Goal: Task Accomplishment & Management: Use online tool/utility

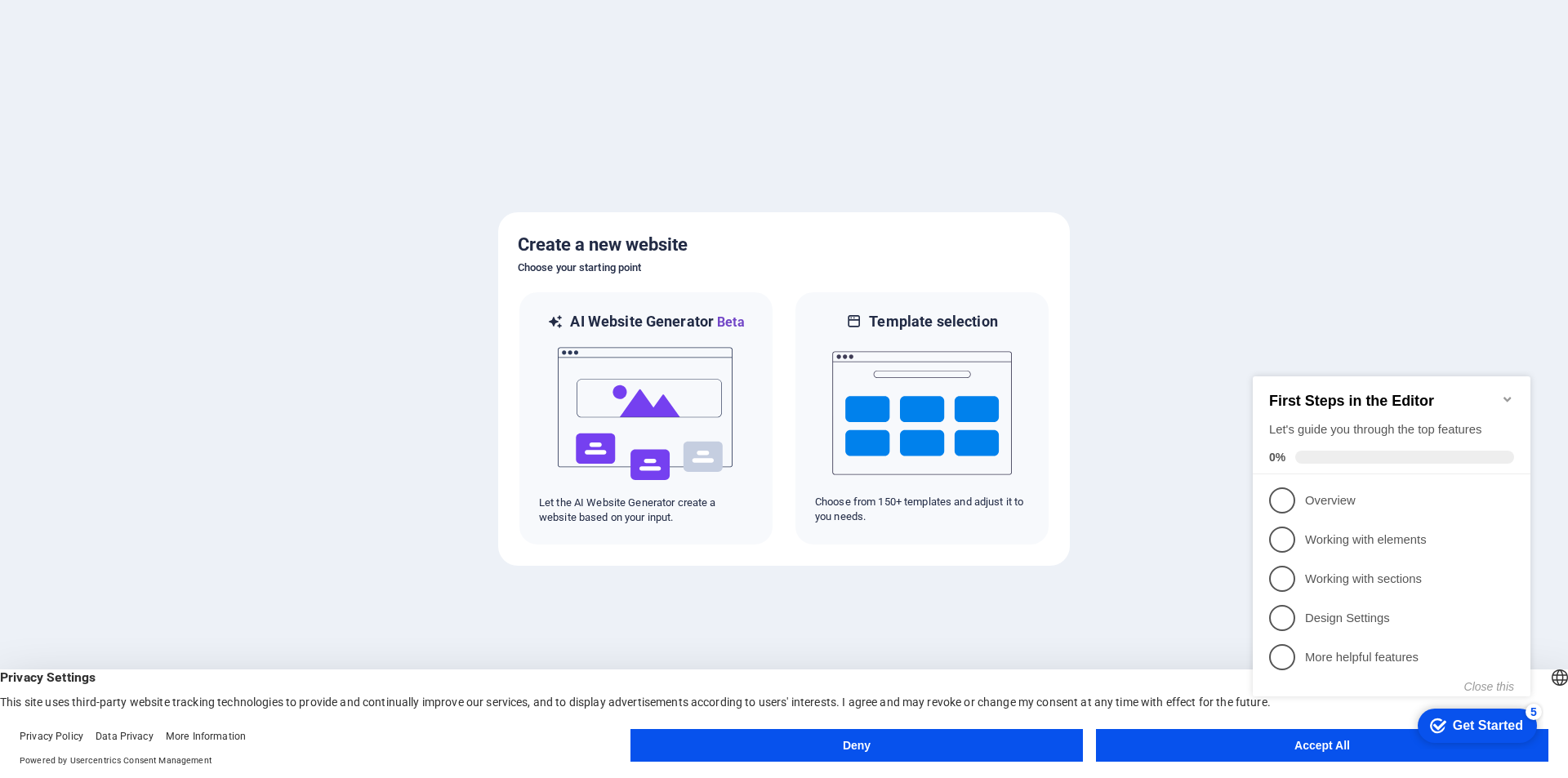
click div "checkmark Get Started 5 First Steps in the Editor Let's guide you through the t…"
click at [1273, 582] on span "3" at bounding box center [1282, 579] width 26 height 26
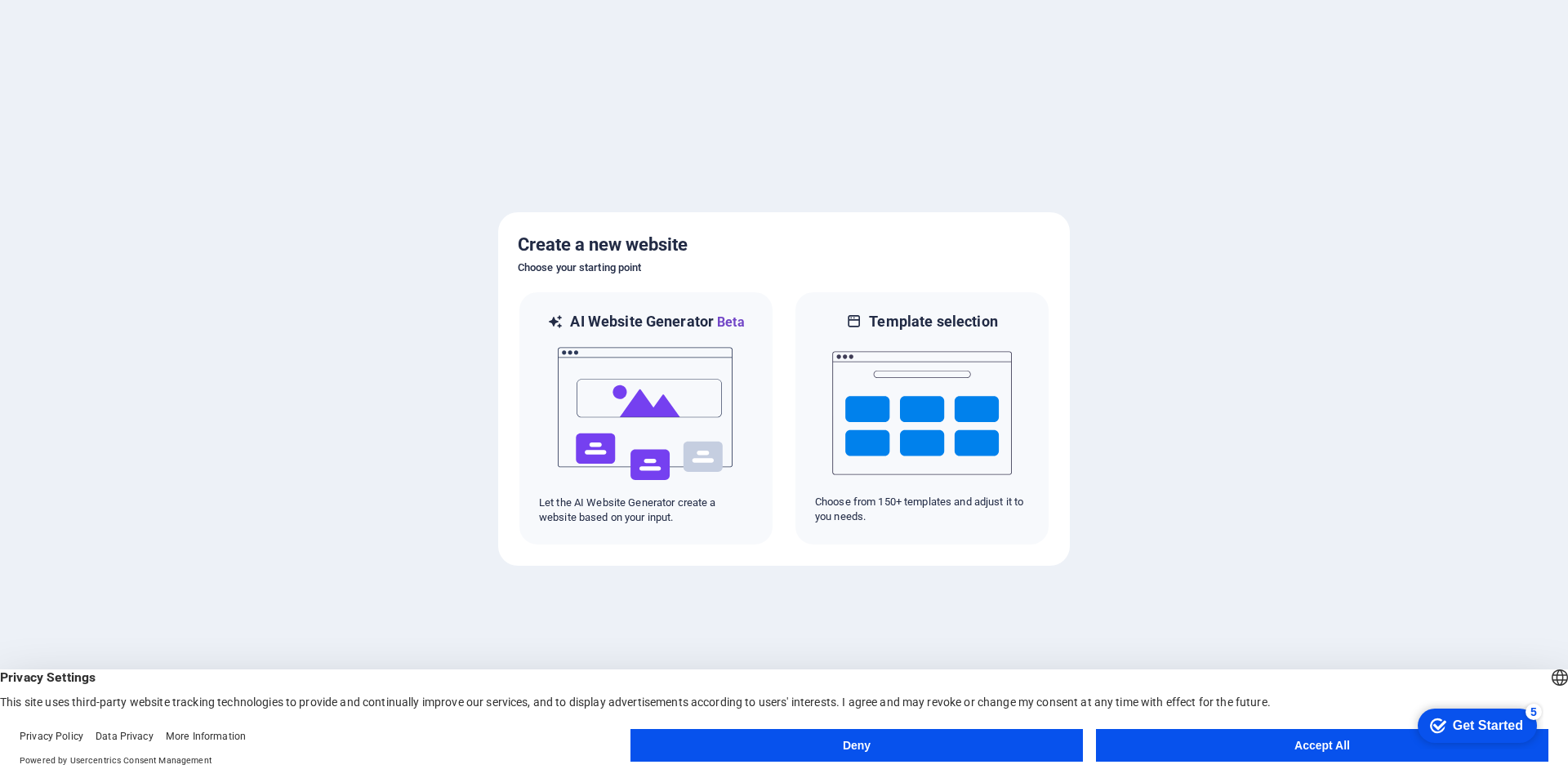
click at [1221, 730] on button "Accept All" at bounding box center [1322, 745] width 453 height 32
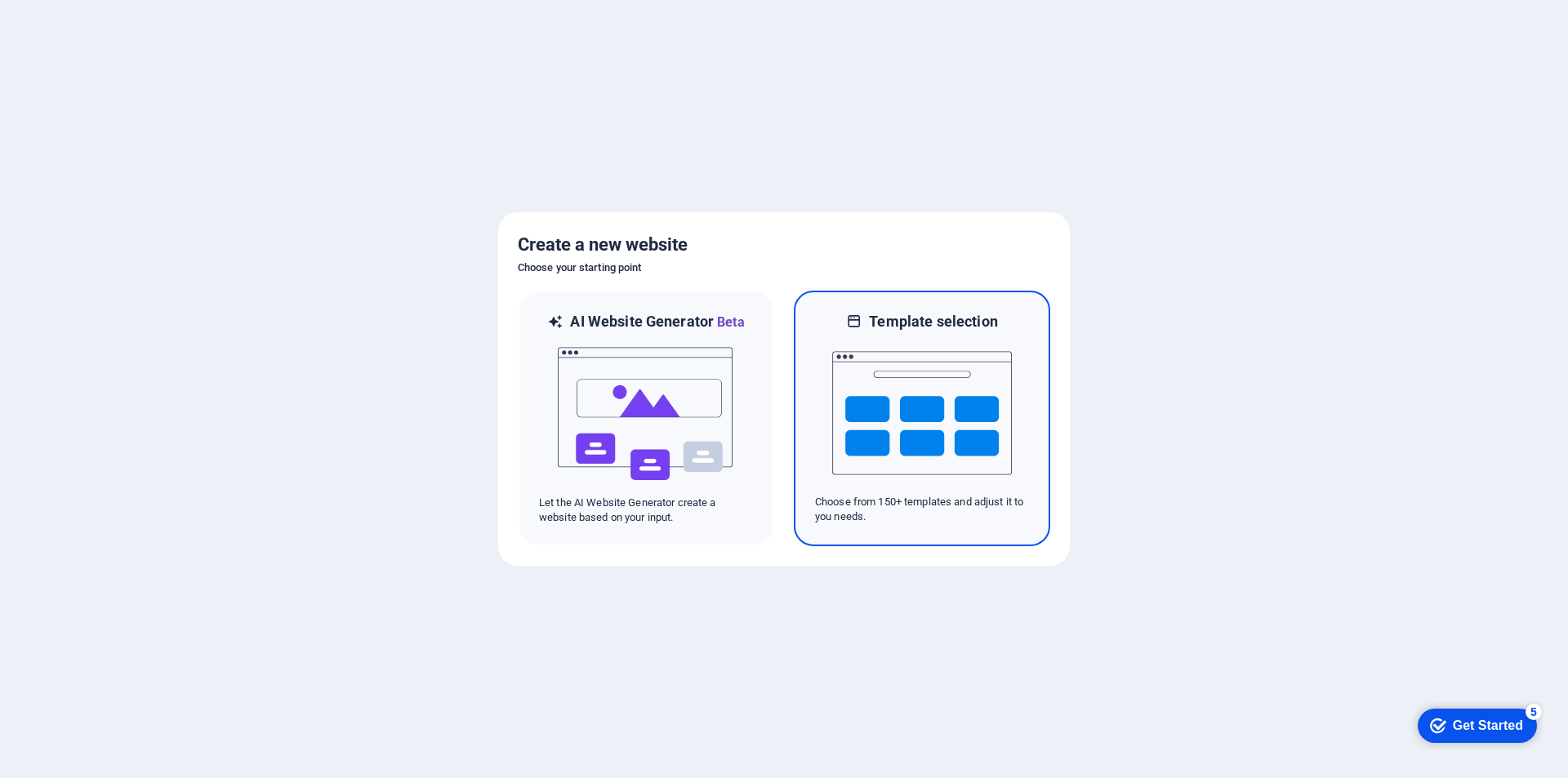
click at [875, 416] on img at bounding box center [921, 412] width 180 height 163
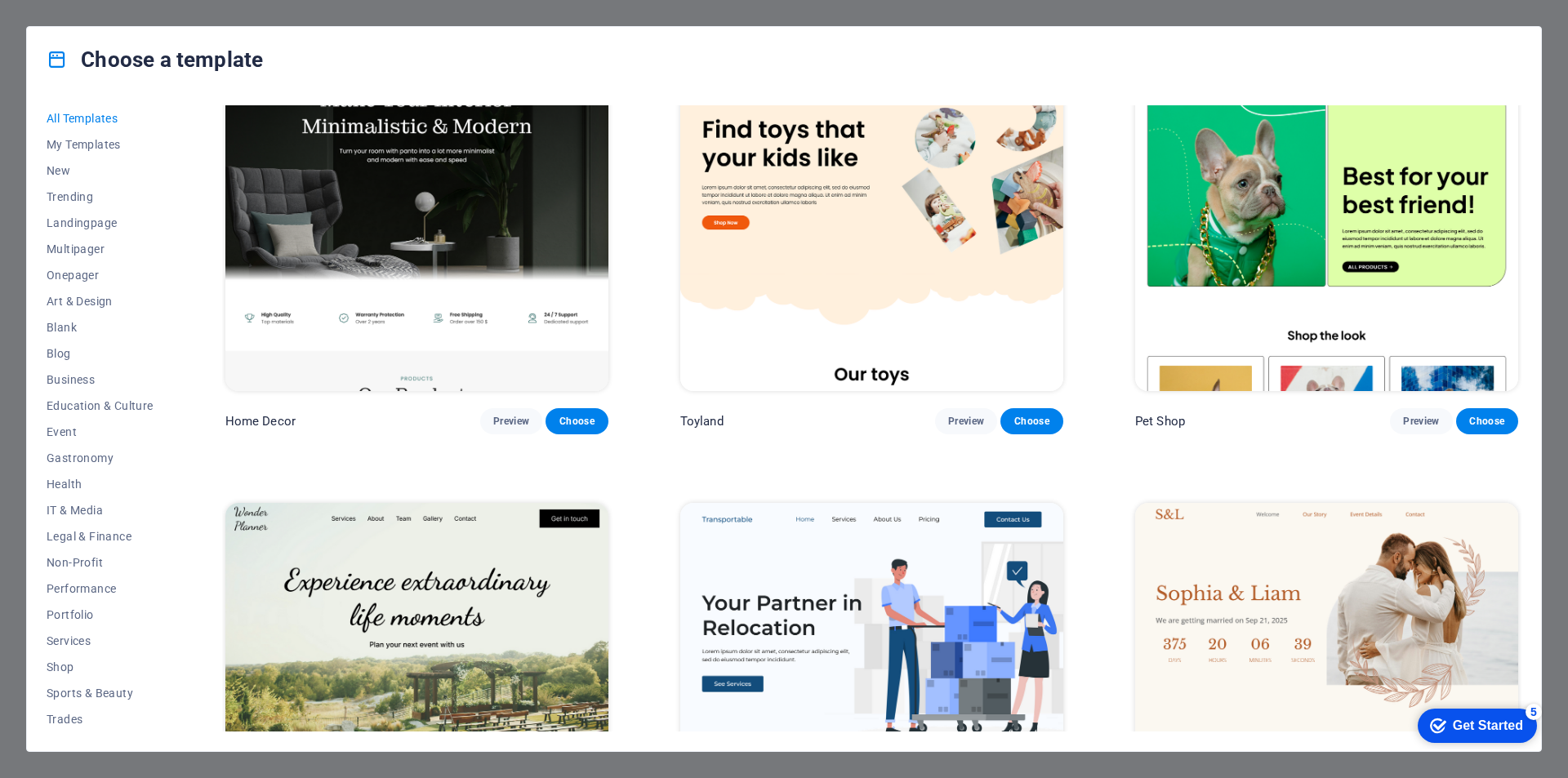
scroll to position [1061, 0]
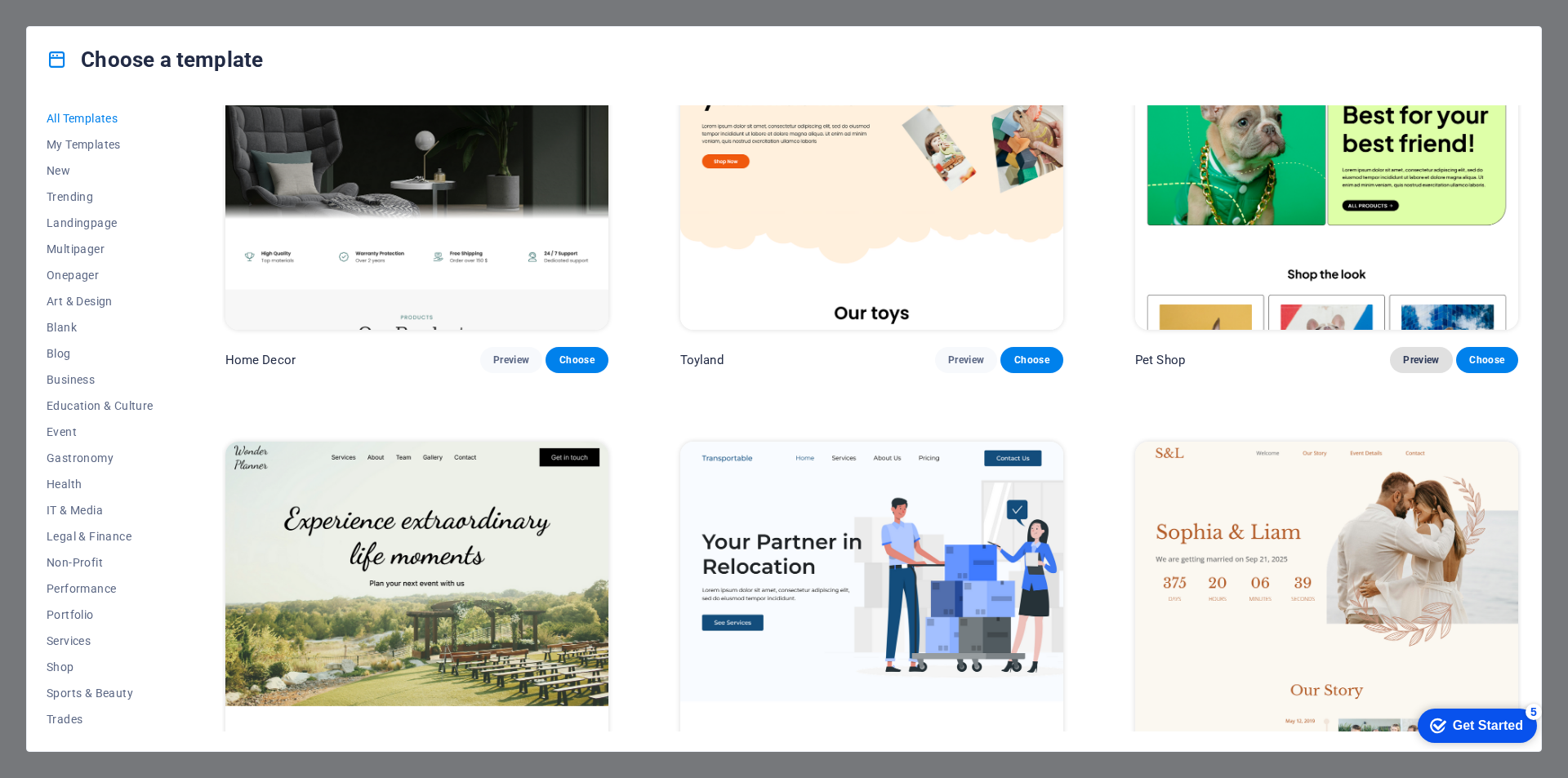
click at [1420, 356] on span "Preview" at bounding box center [1420, 360] width 36 height 13
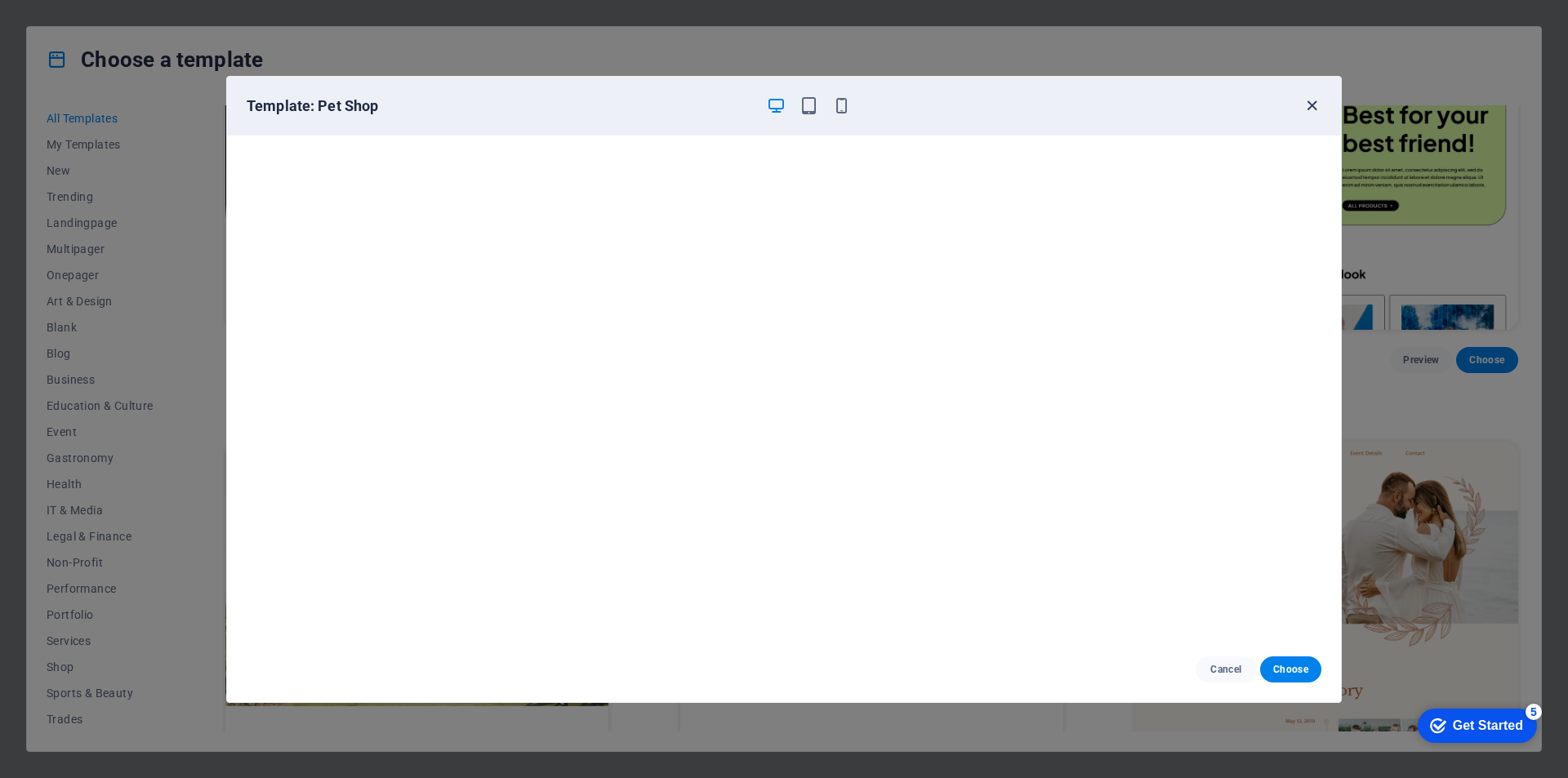
click at [1306, 103] on icon "button" at bounding box center [1312, 105] width 18 height 18
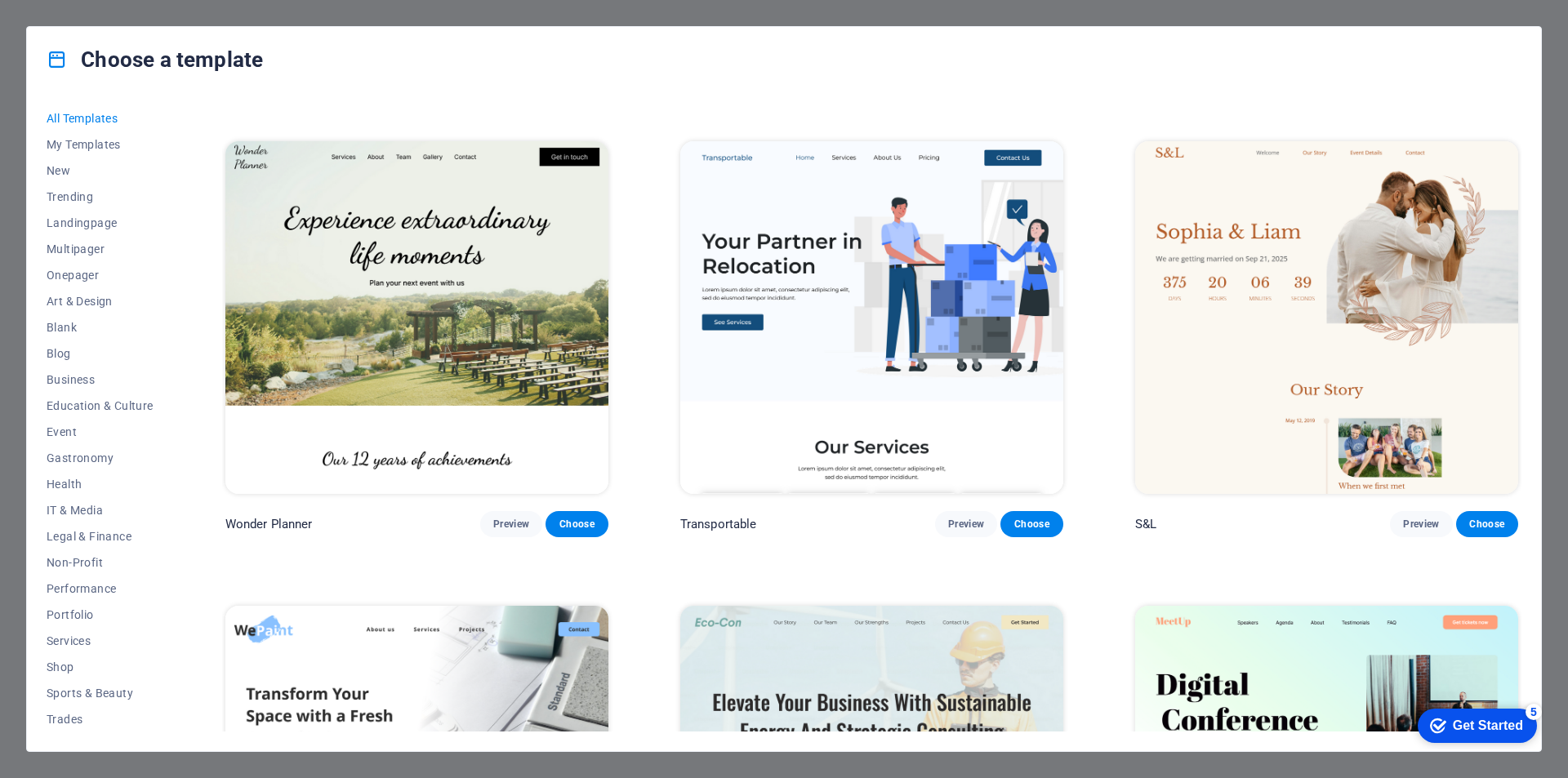
scroll to position [1387, 0]
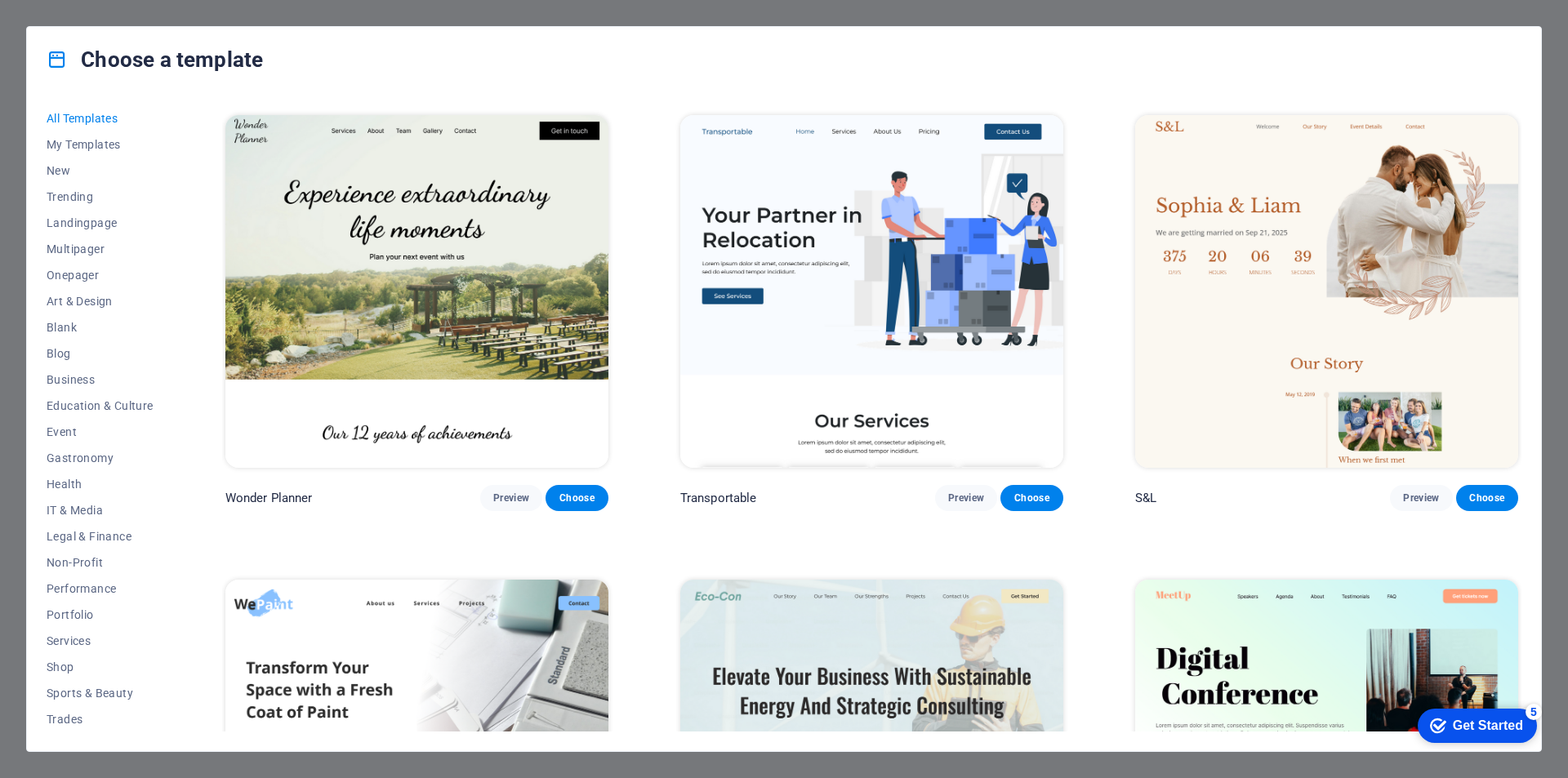
click at [1350, 336] on img at bounding box center [1326, 291] width 383 height 353
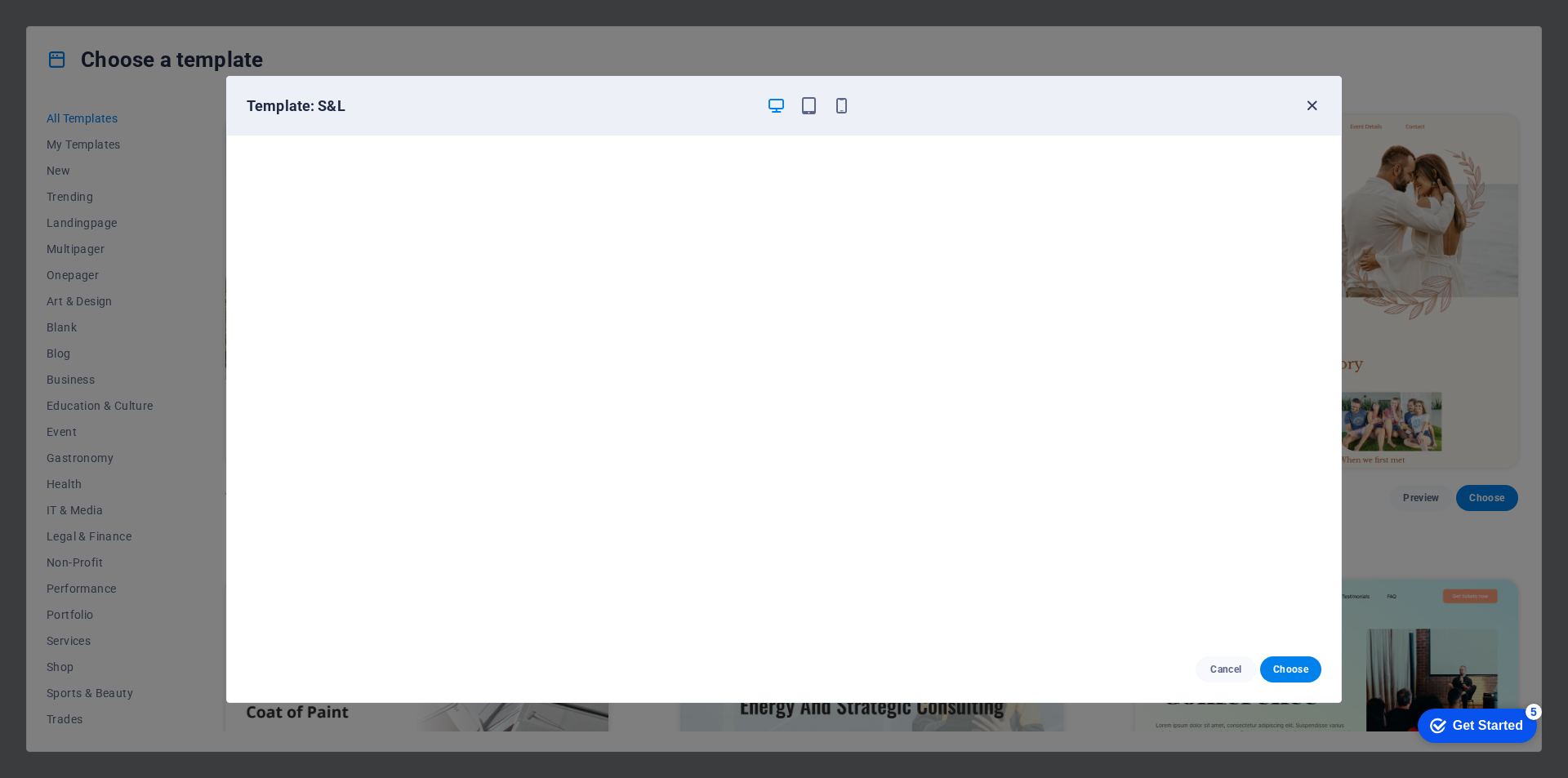
click at [1311, 107] on icon "button" at bounding box center [1312, 105] width 18 height 18
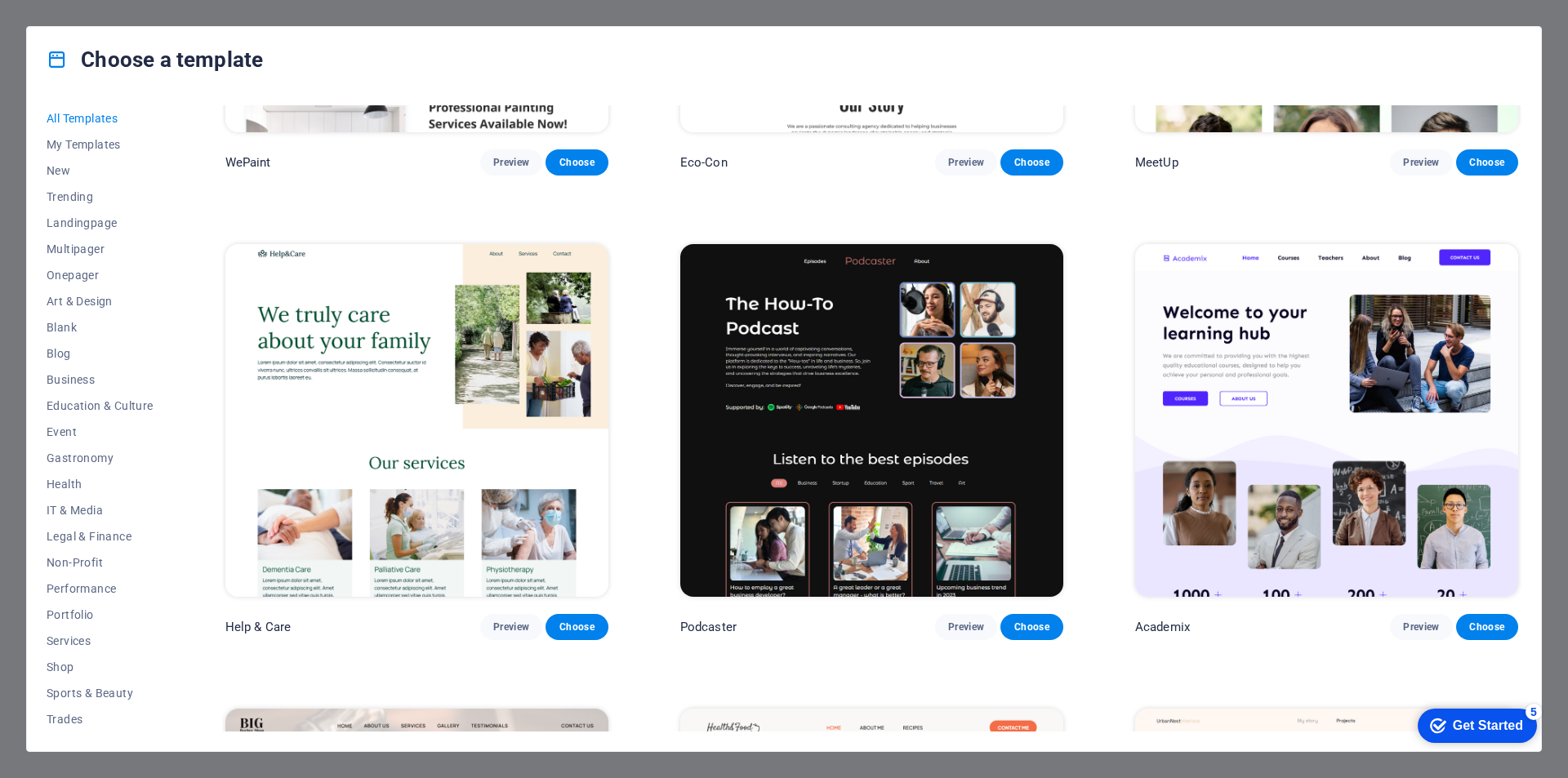
scroll to position [2204, 0]
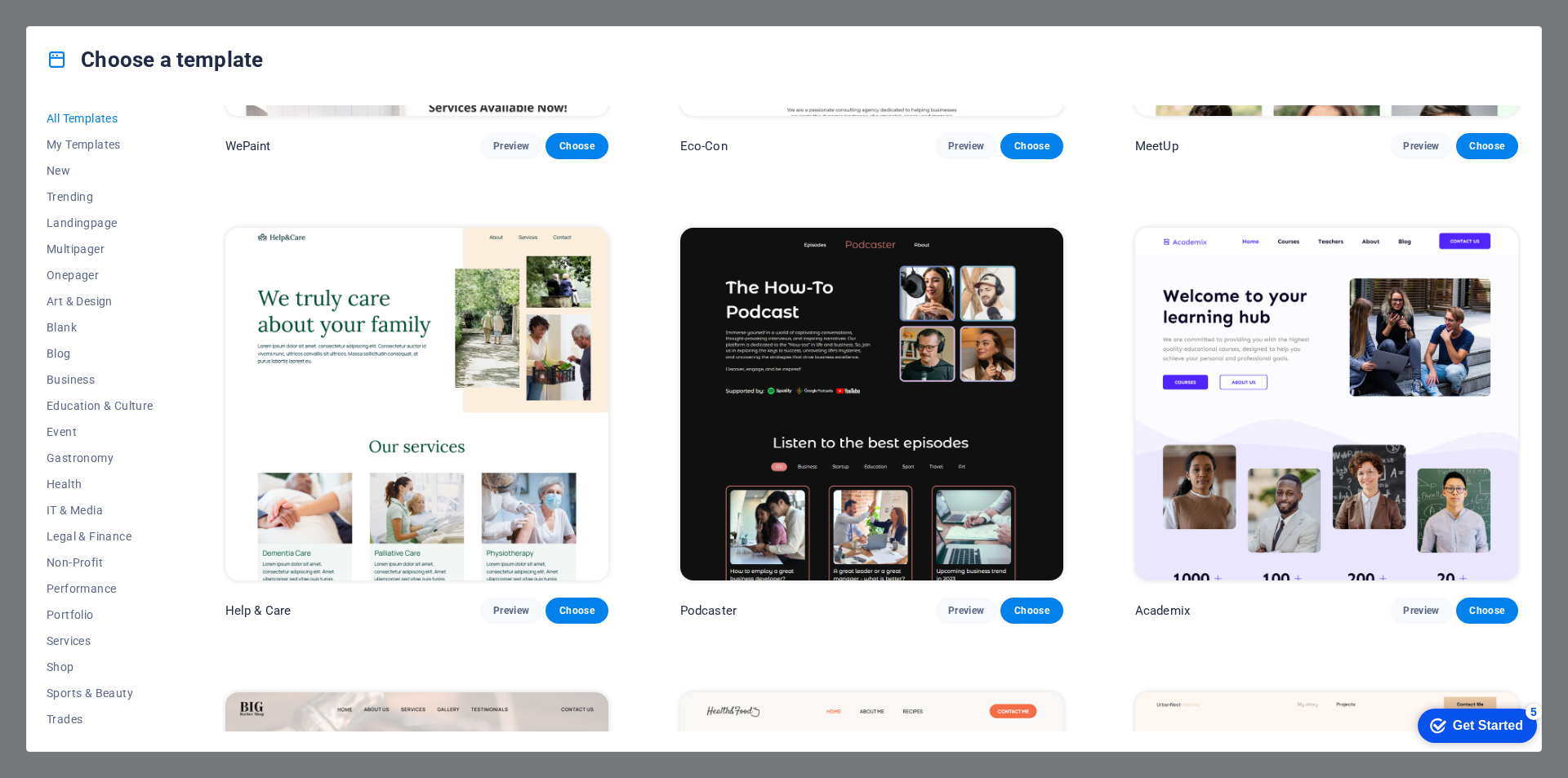
click at [385, 352] on img at bounding box center [416, 404] width 383 height 353
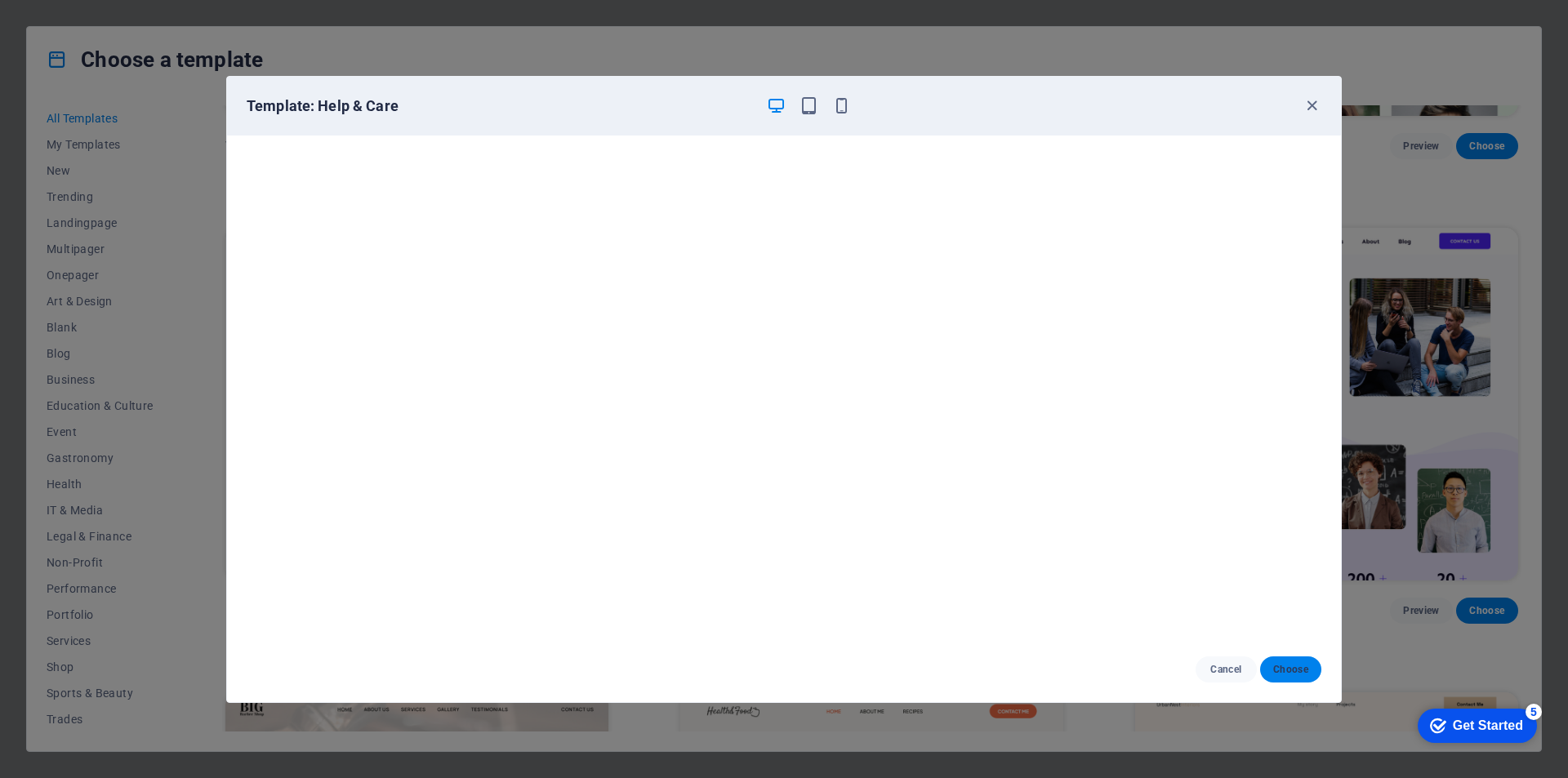
click at [1296, 672] on span "Choose" at bounding box center [1290, 669] width 35 height 13
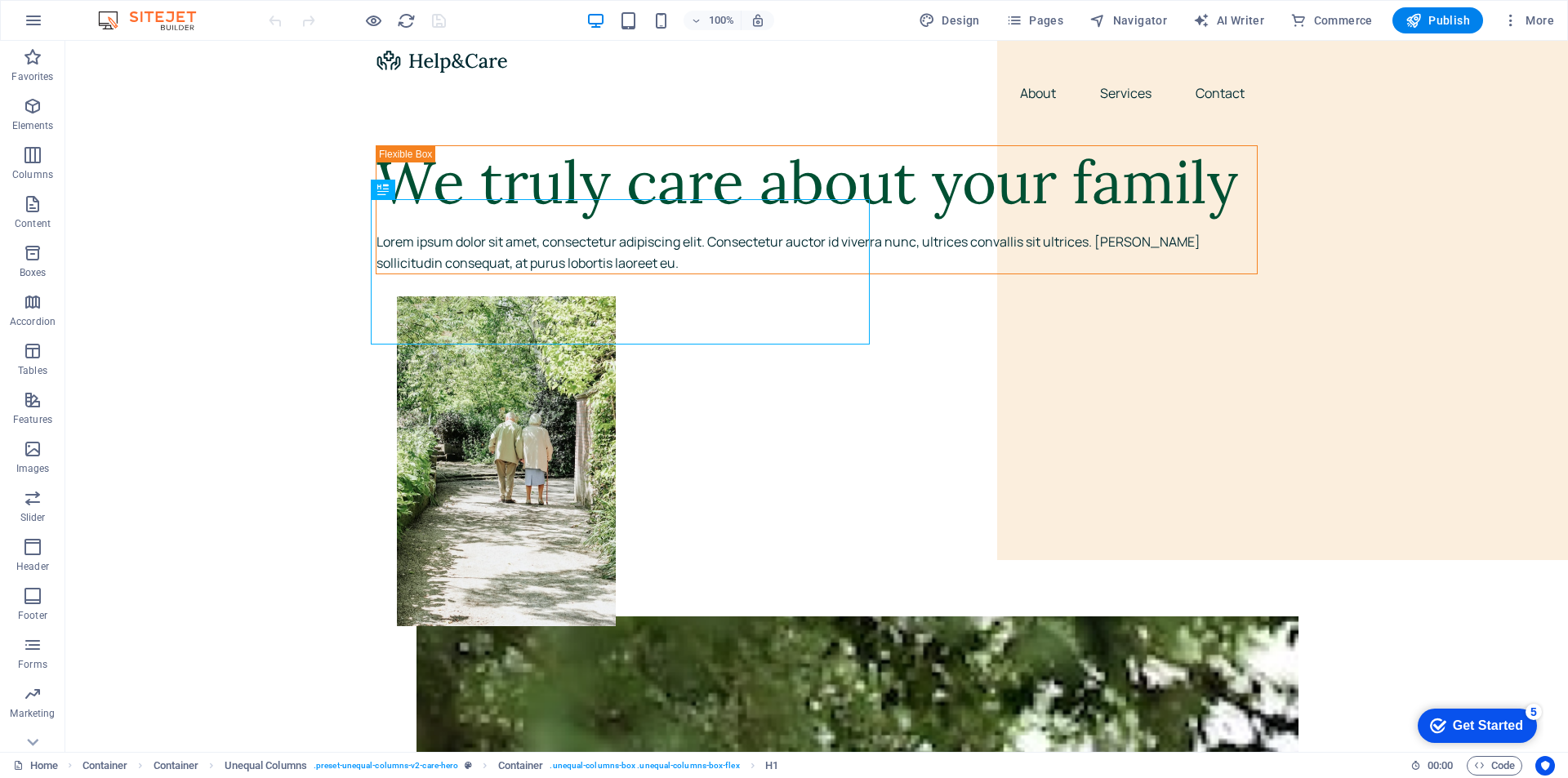
click at [1473, 723] on div "Get Started" at bounding box center [1488, 725] width 70 height 15
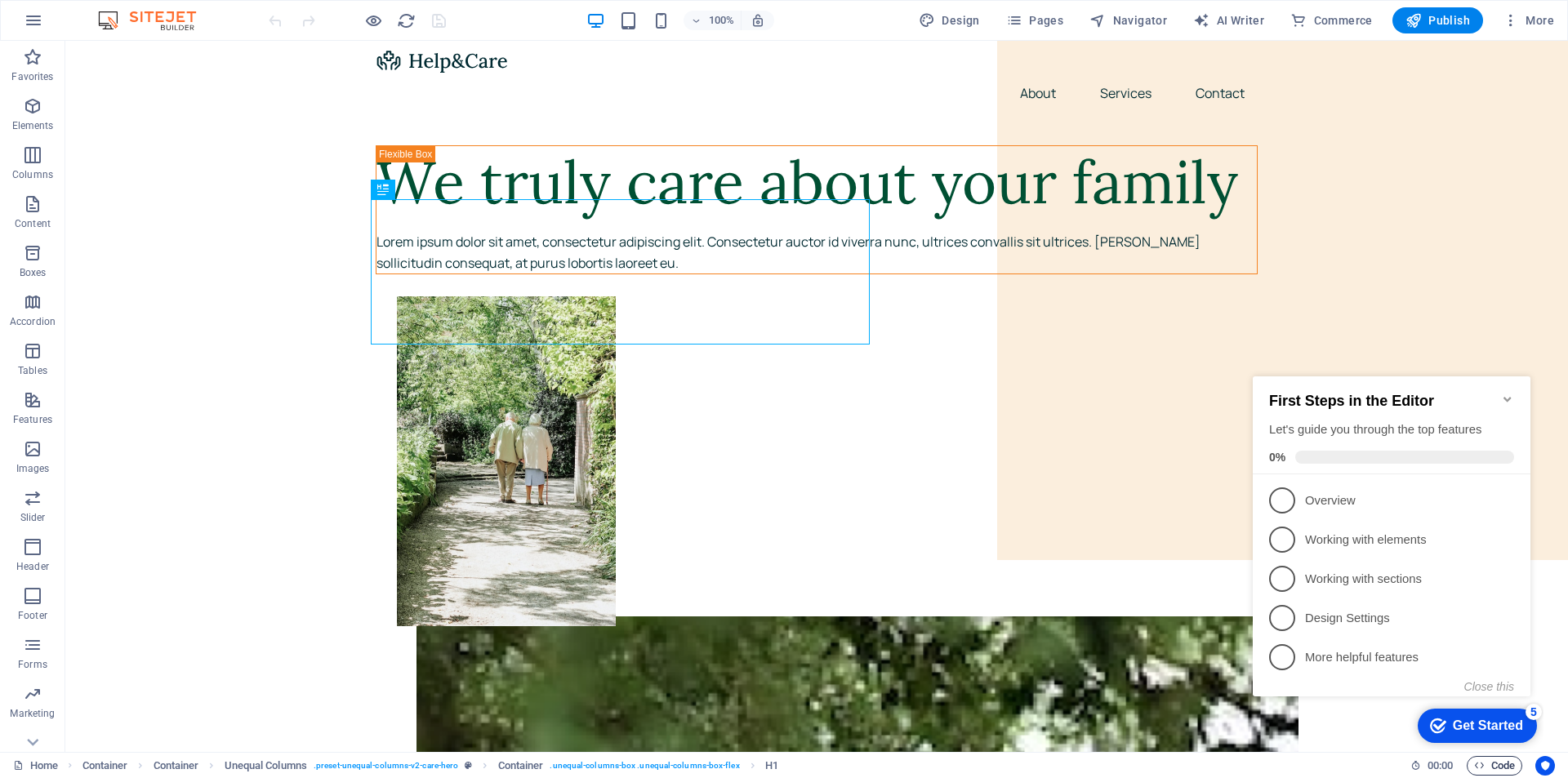
click at [1478, 760] on icon "button" at bounding box center [1479, 765] width 11 height 11
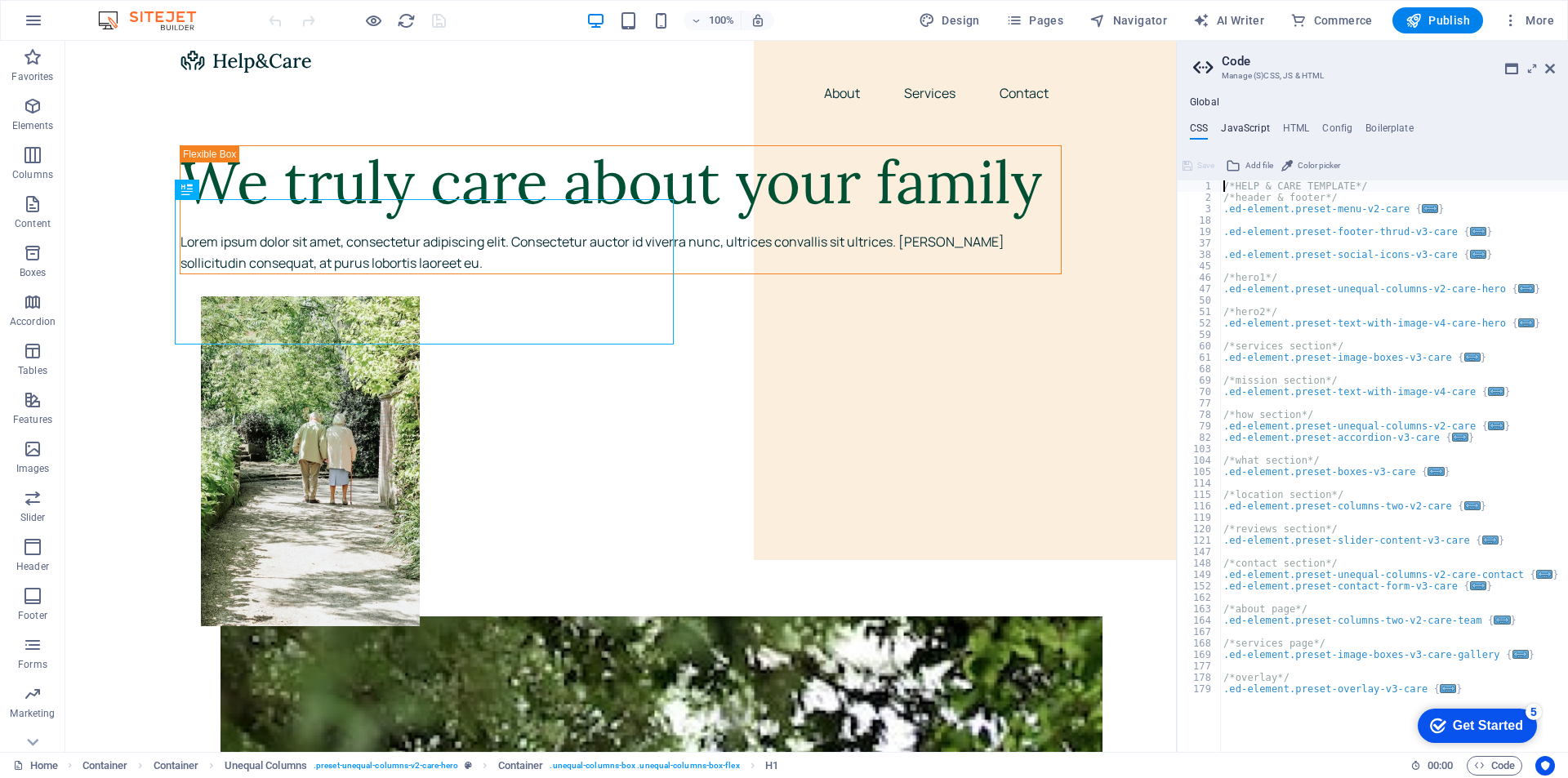
click at [1252, 132] on h4 "JavaScript" at bounding box center [1245, 131] width 48 height 18
type textarea "/* JS for preset "Menu V2" */"
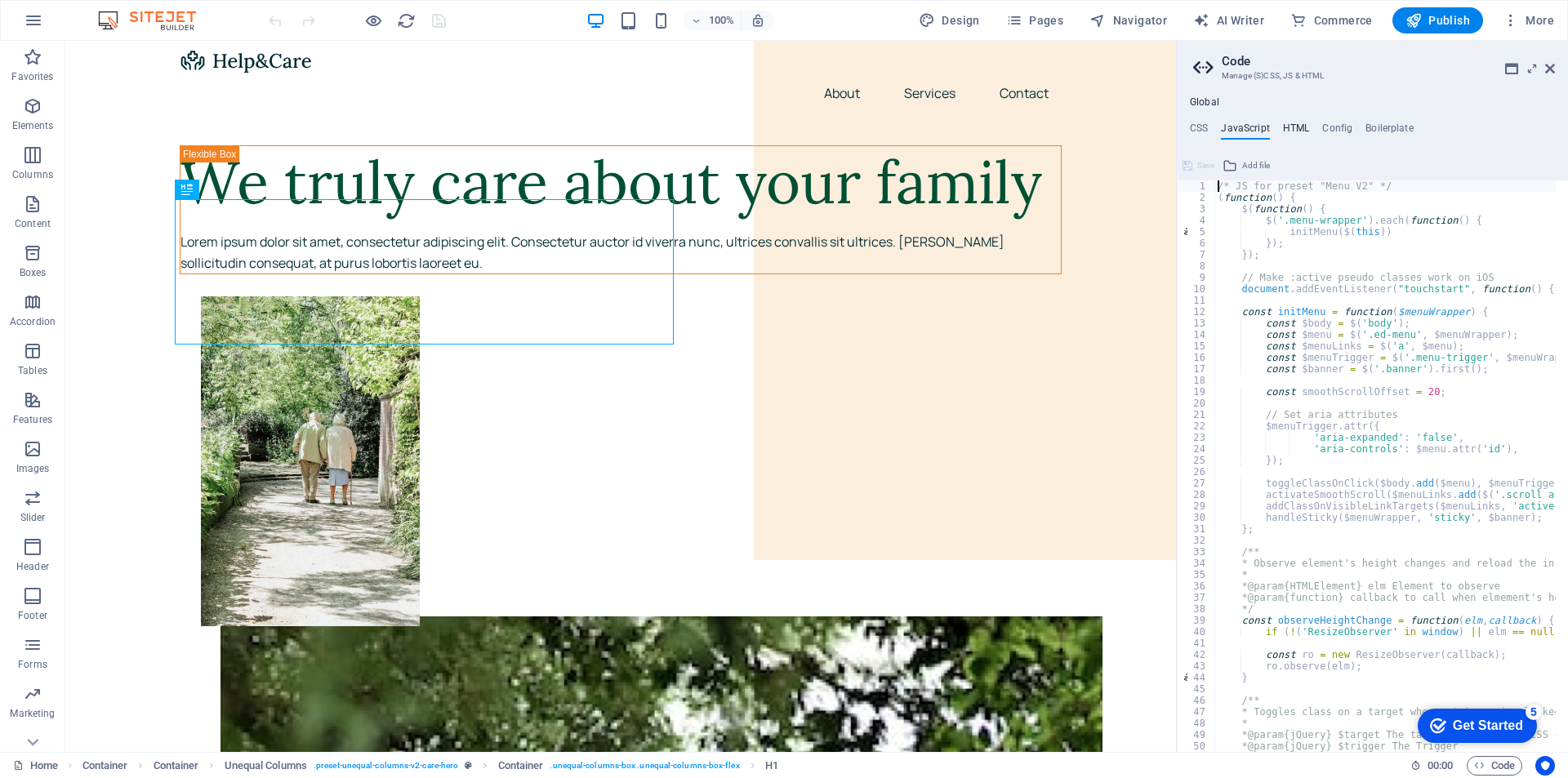
click at [1299, 131] on h4 "HTML" at bounding box center [1296, 131] width 27 height 18
type textarea "<a href="#main-content" class="wv-link-content button">Skip to main content</a>"
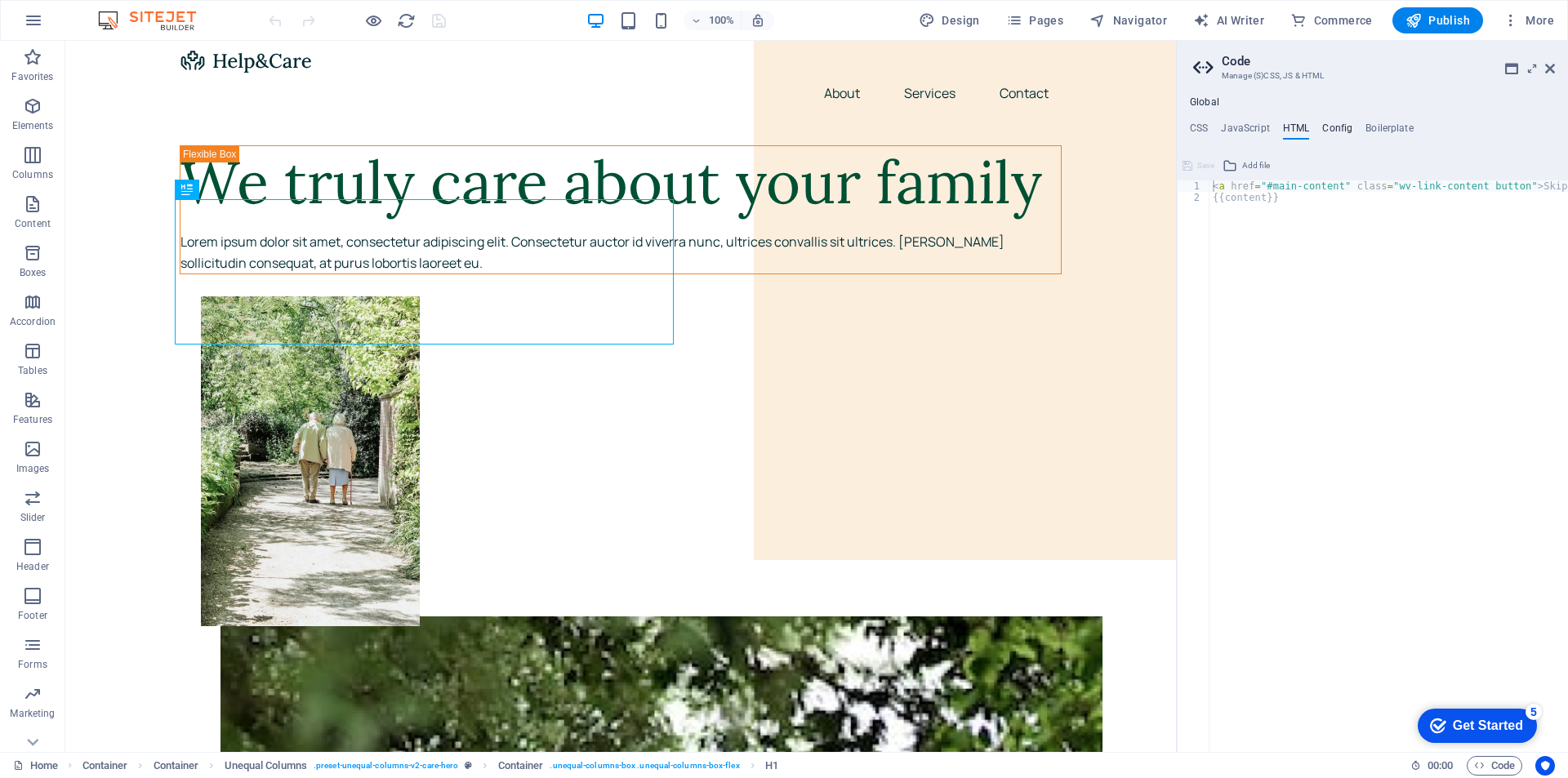
click at [1337, 131] on h4 "Config" at bounding box center [1337, 131] width 30 height 18
type textarea "$lh-h6-all: (1.24, null, null);"
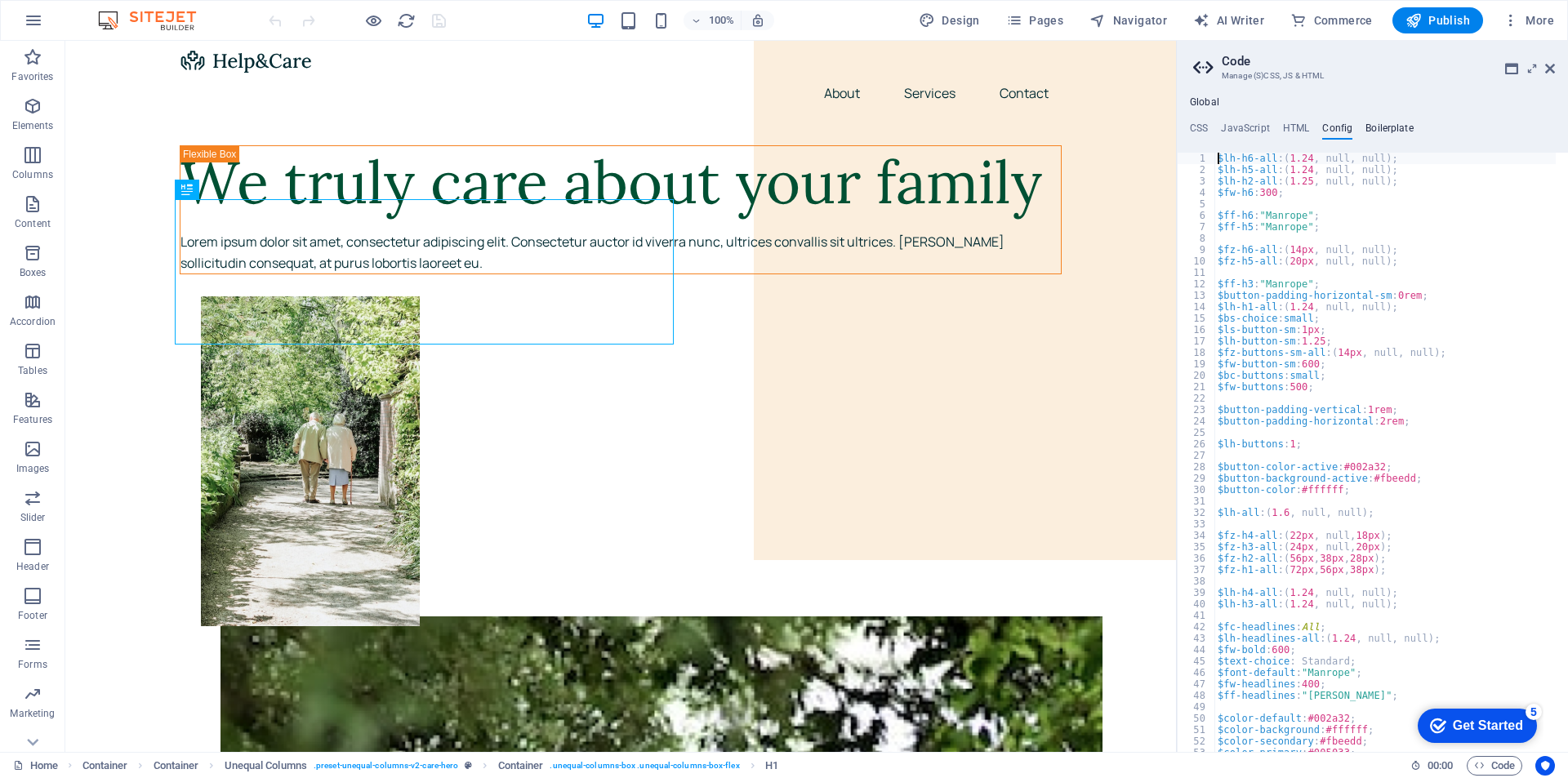
click at [1380, 129] on h4 "Boilerplate" at bounding box center [1389, 131] width 48 height 18
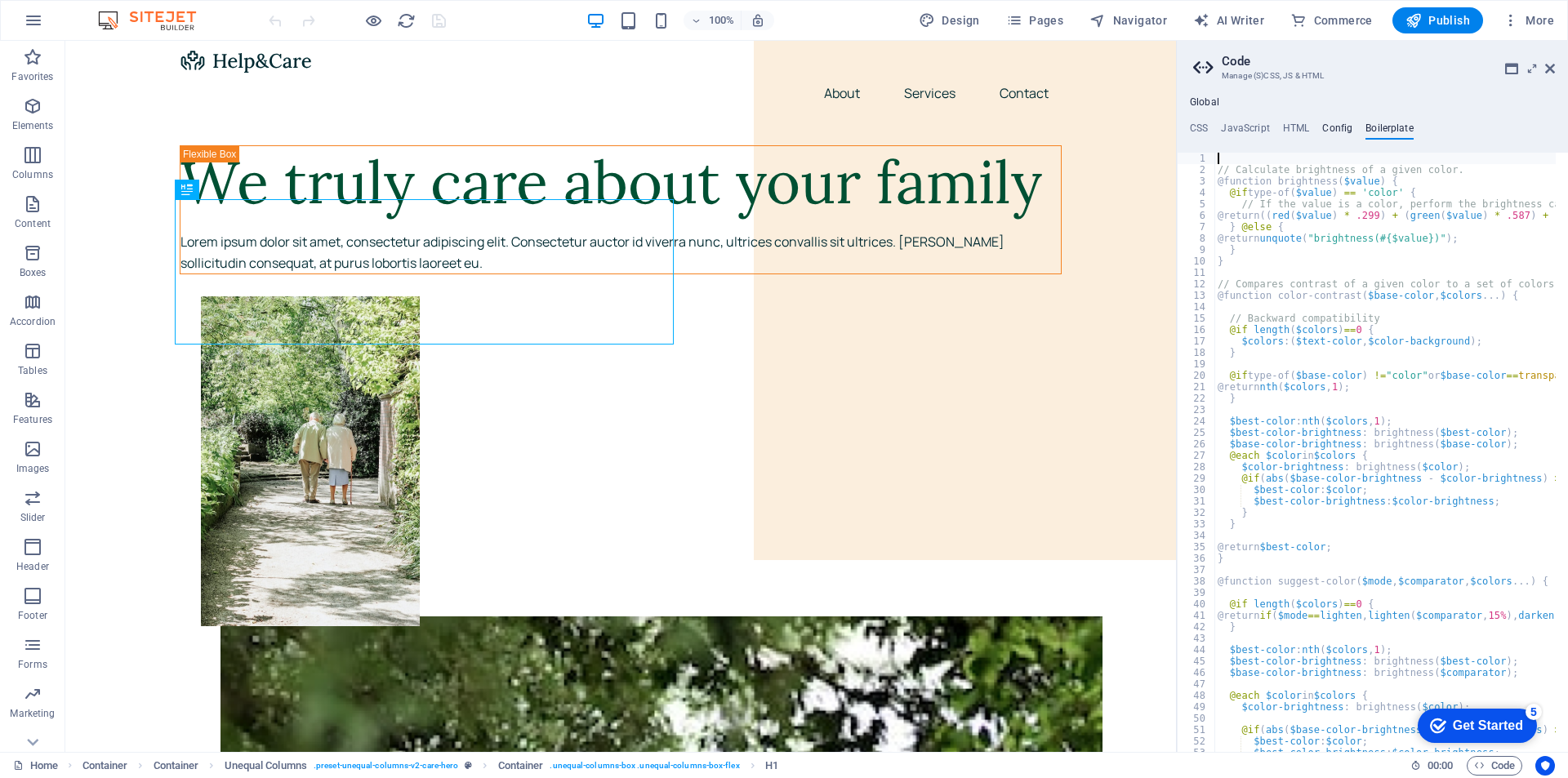
click at [1326, 130] on h4 "Config" at bounding box center [1337, 131] width 30 height 18
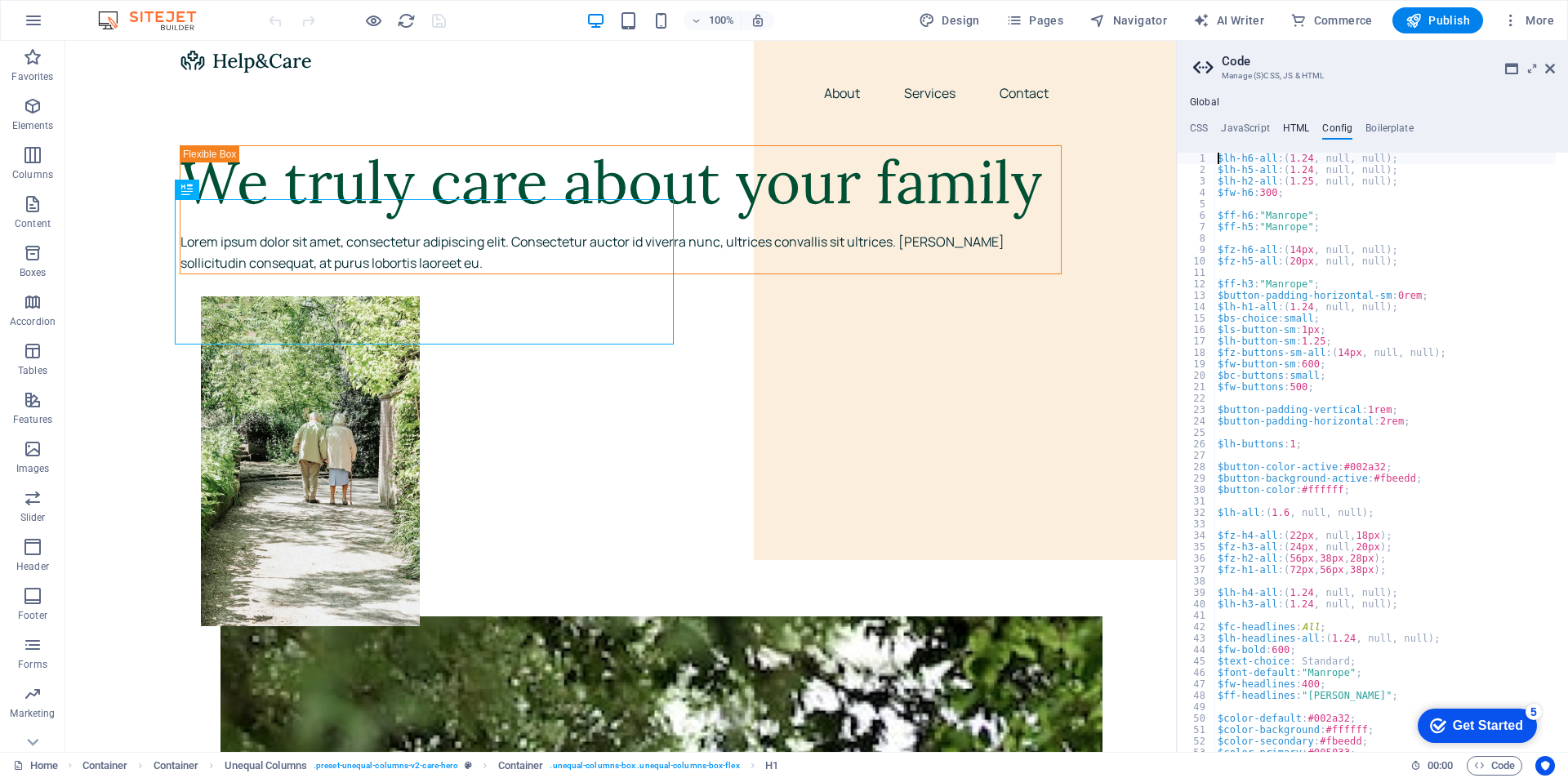
click at [1288, 126] on h4 "HTML" at bounding box center [1296, 131] width 27 height 18
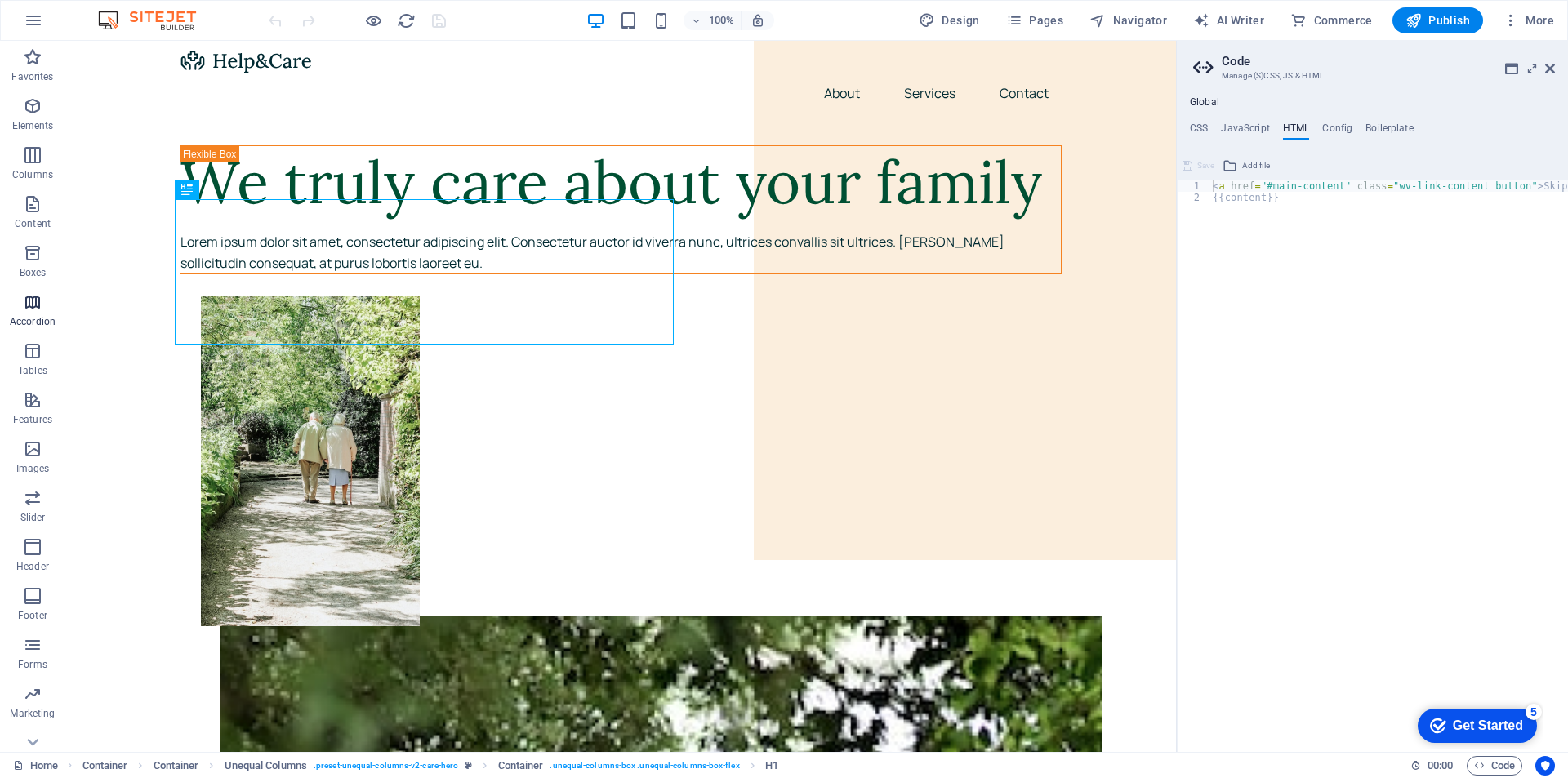
click at [18, 320] on p "Accordion" at bounding box center [33, 322] width 46 height 13
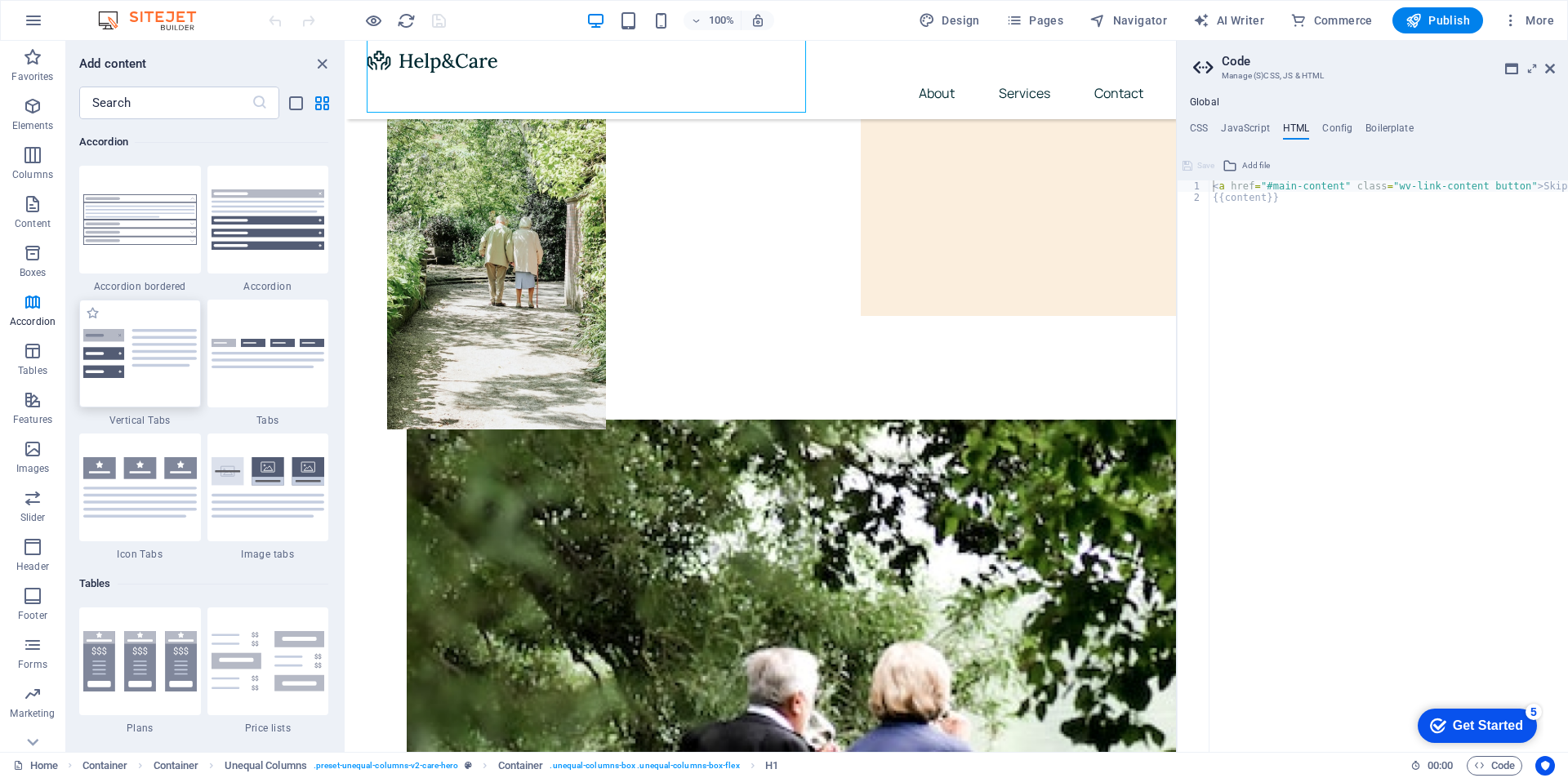
scroll to position [245, 0]
click at [21, 457] on span "Images" at bounding box center [32, 458] width 65 height 40
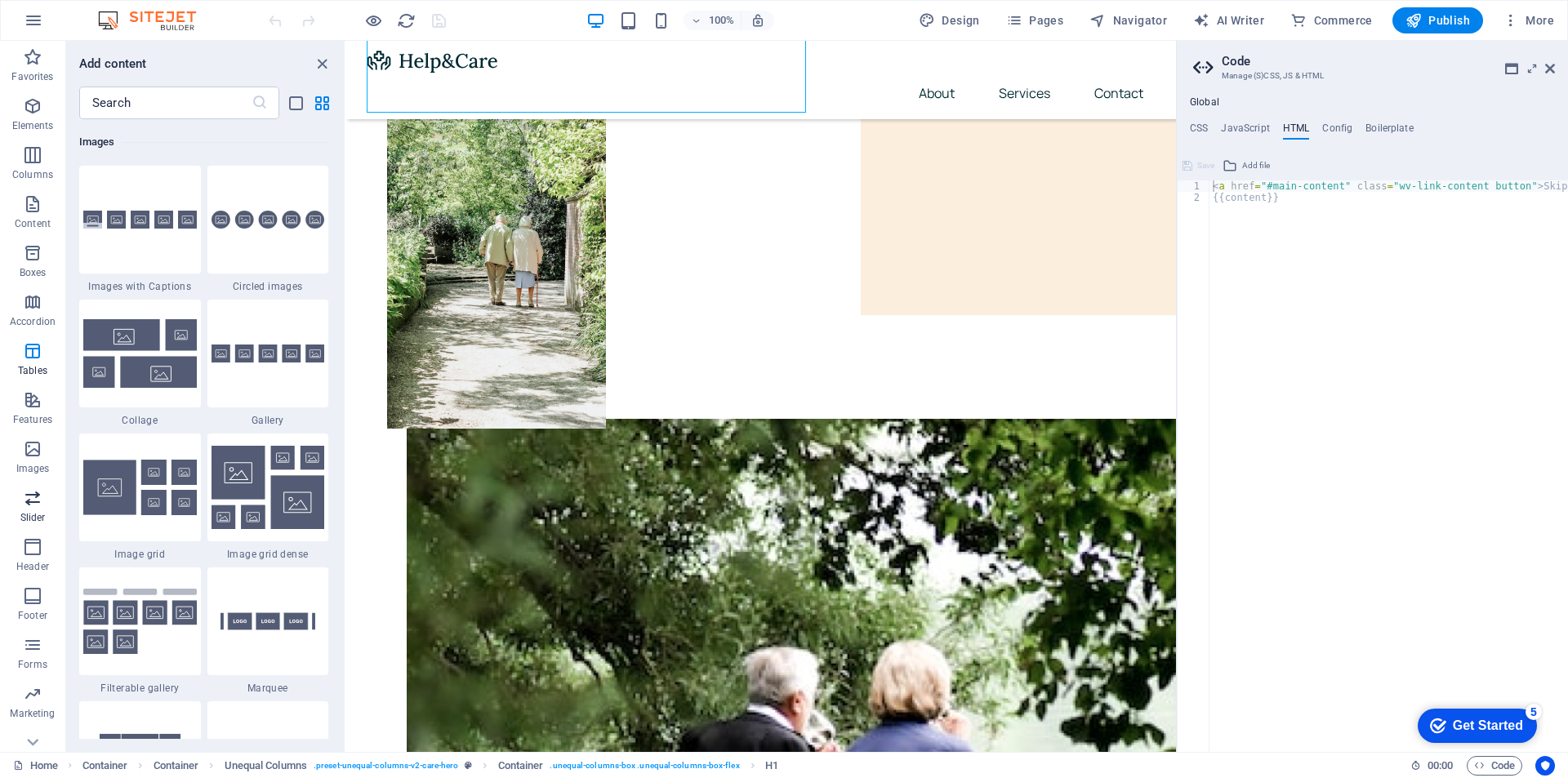
click at [23, 493] on icon "button" at bounding box center [32, 498] width 19 height 19
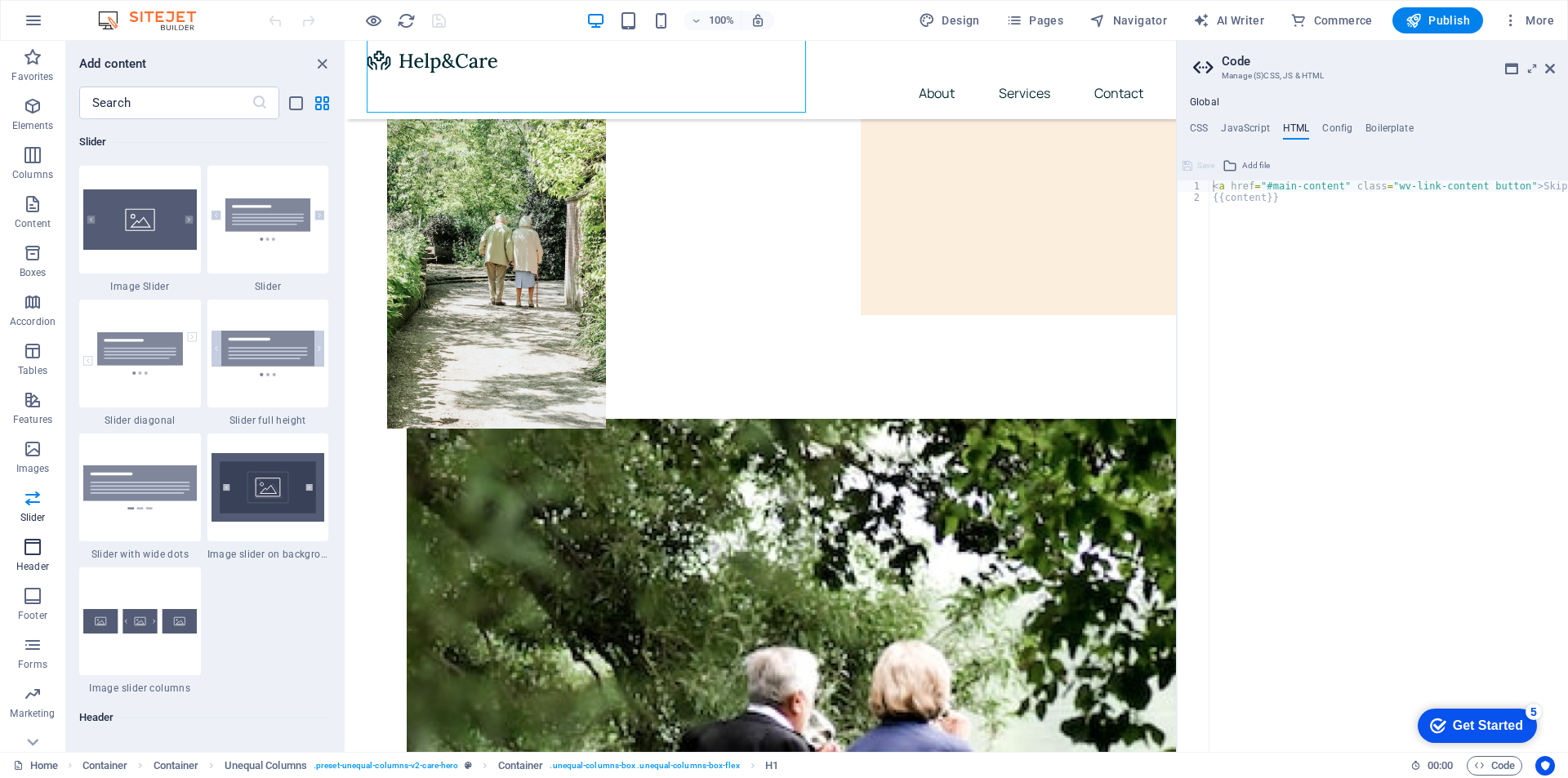
click at [20, 537] on span "Header" at bounding box center [32, 557] width 65 height 40
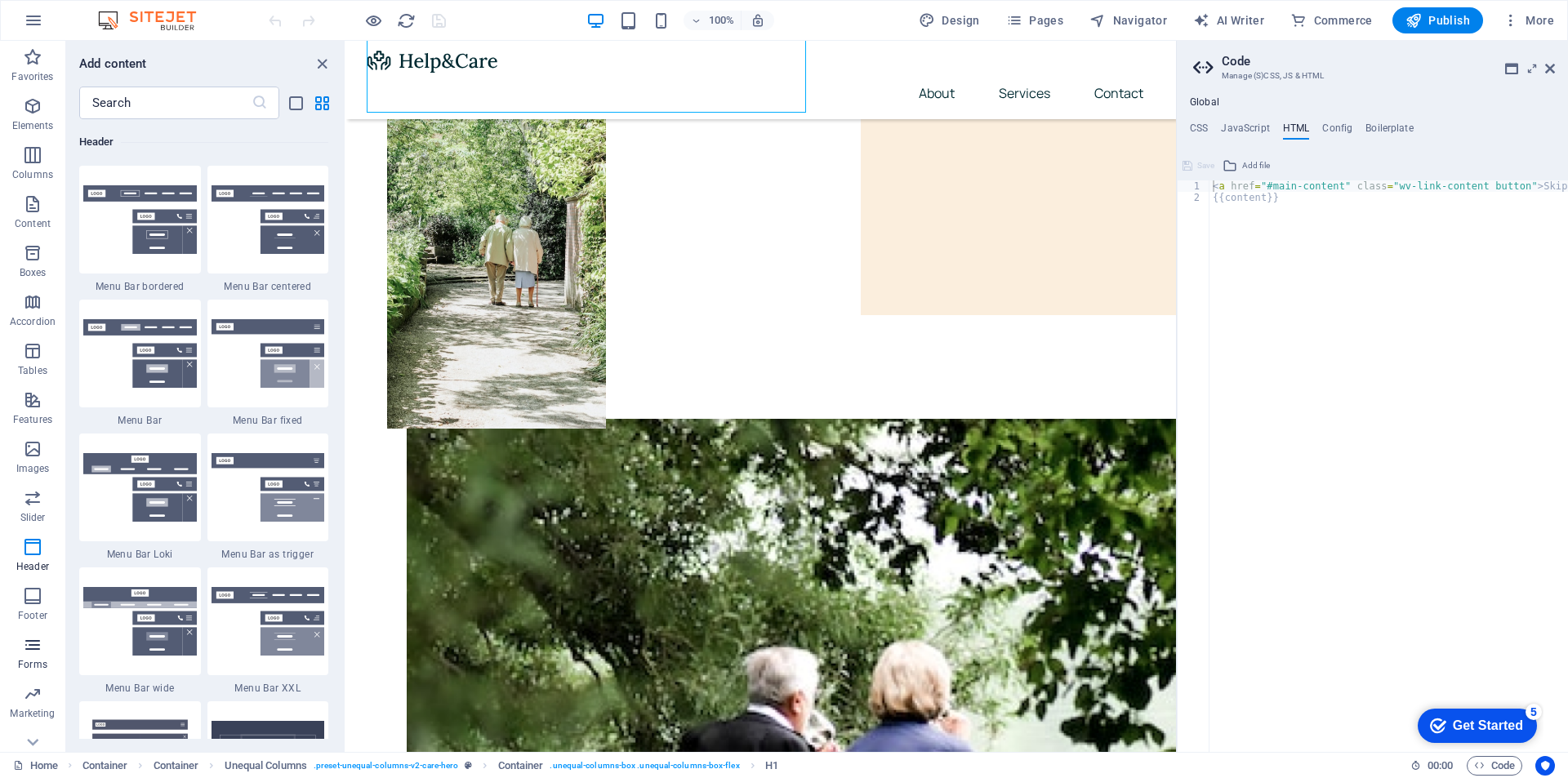
click at [23, 631] on button "Forms" at bounding box center [32, 653] width 65 height 49
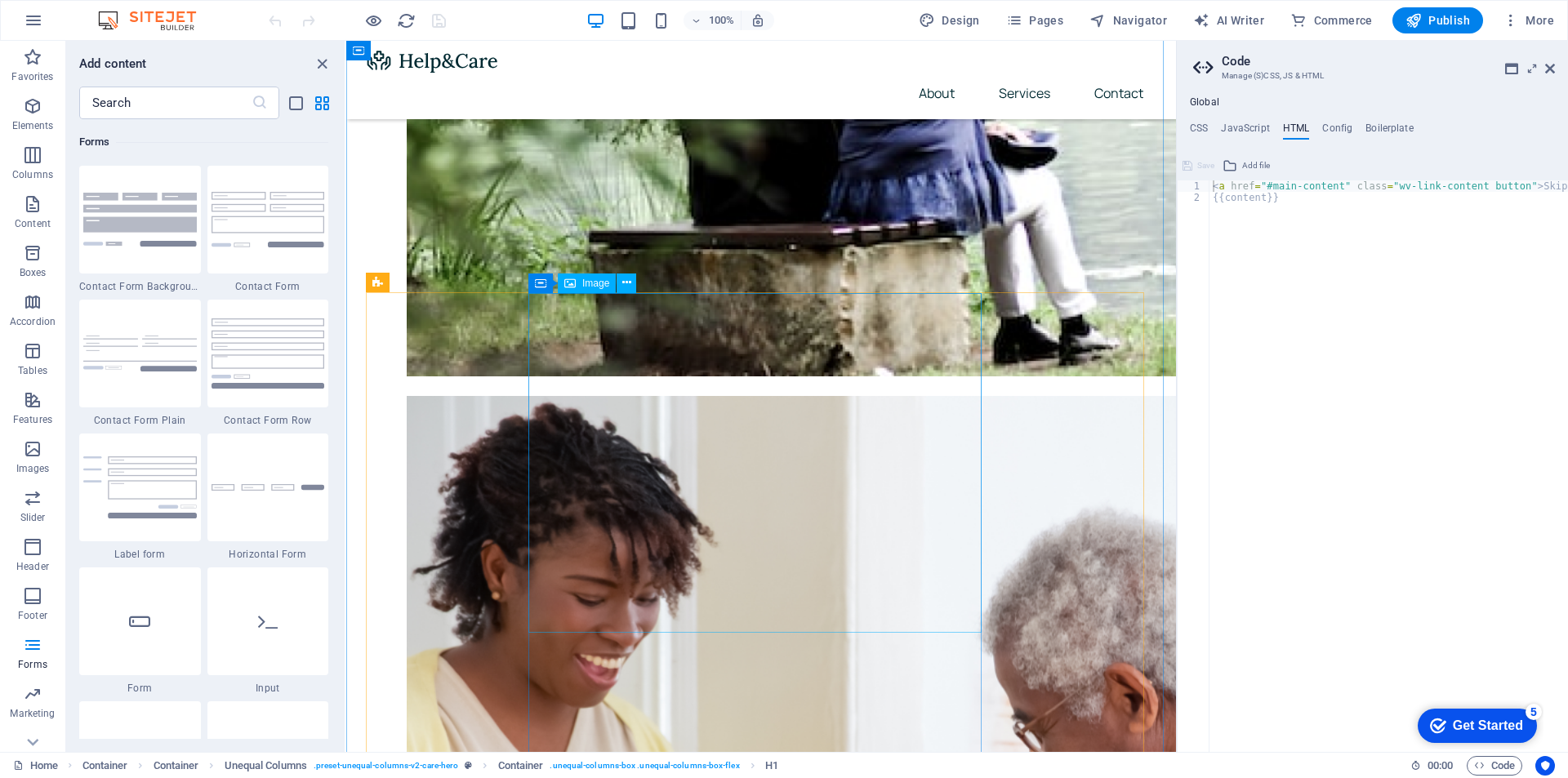
scroll to position [1143, 0]
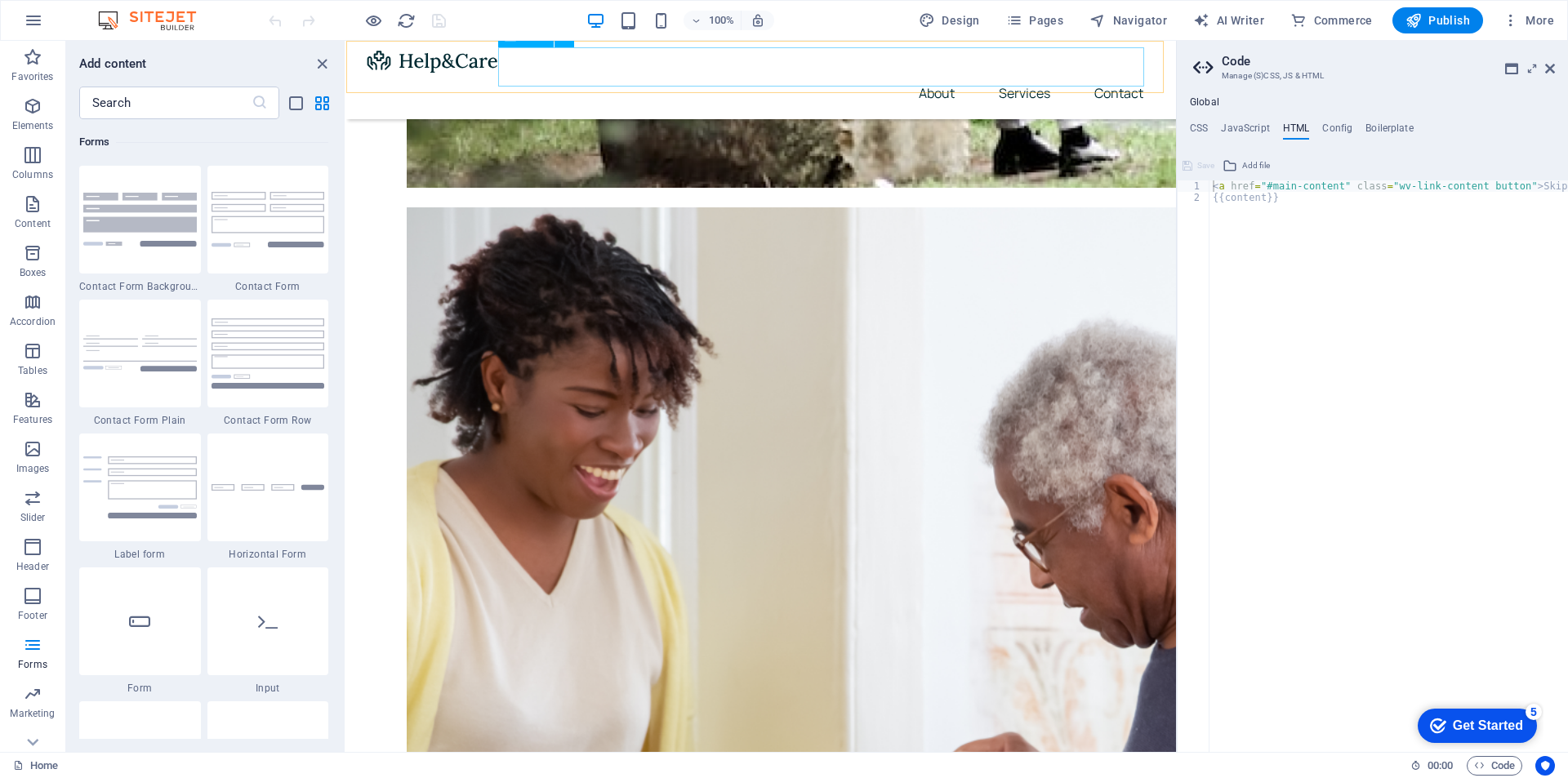
click at [1099, 74] on nav "About Services Contact" at bounding box center [761, 93] width 790 height 40
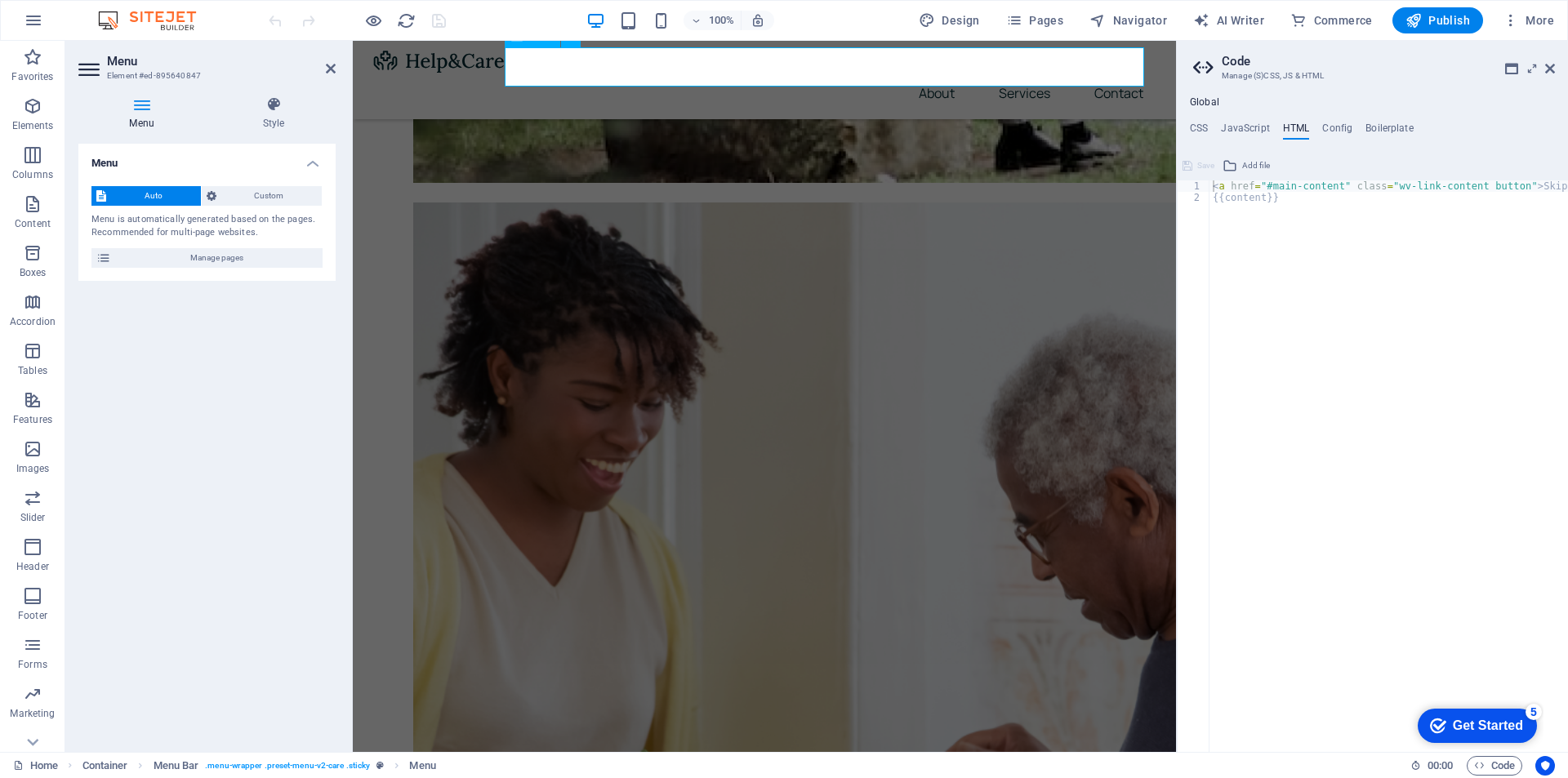
click at [1099, 74] on nav "About Services Contact" at bounding box center [765, 93] width 784 height 40
click at [276, 197] on span "Custom" at bounding box center [269, 195] width 96 height 19
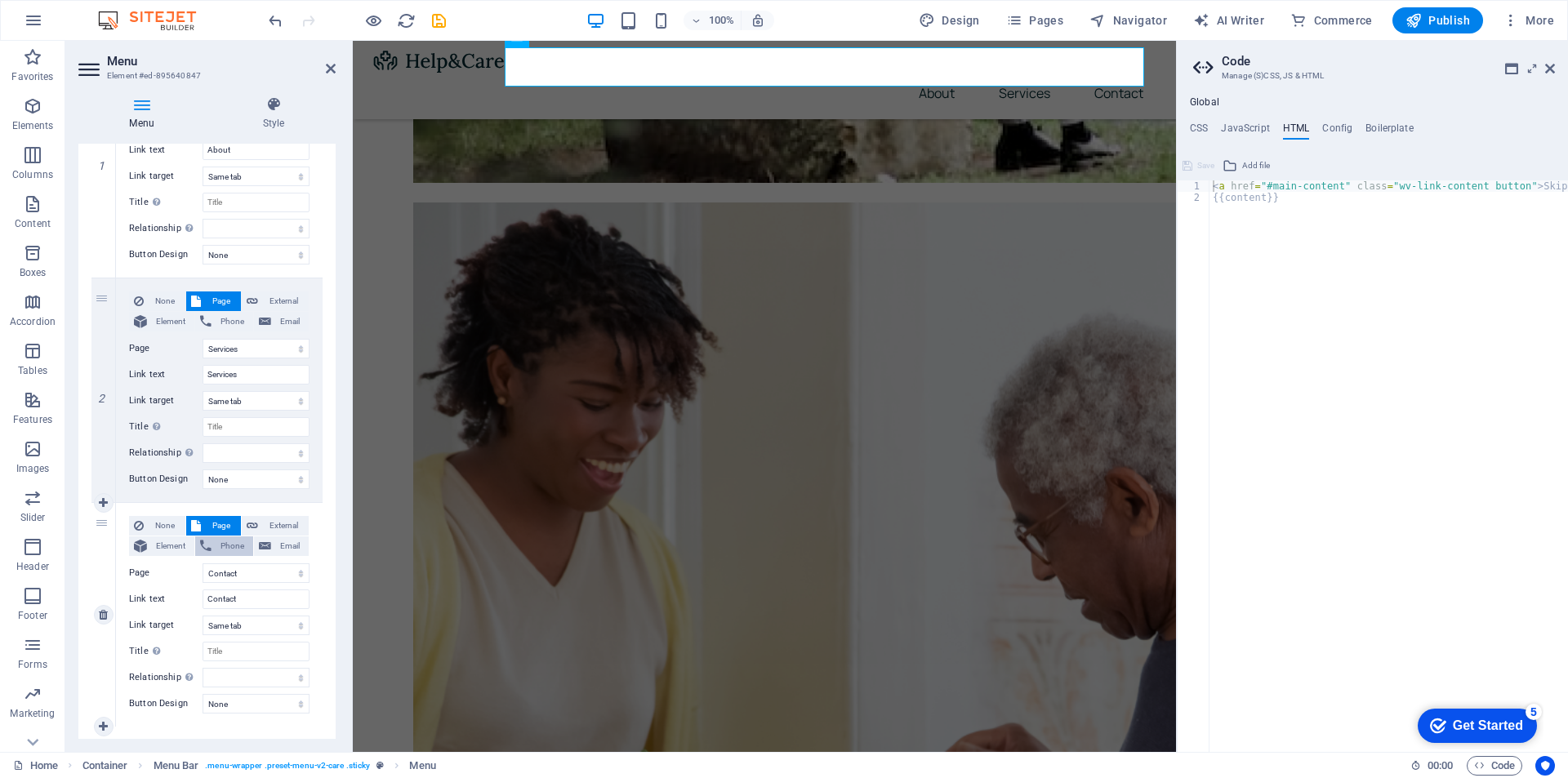
scroll to position [278, 0]
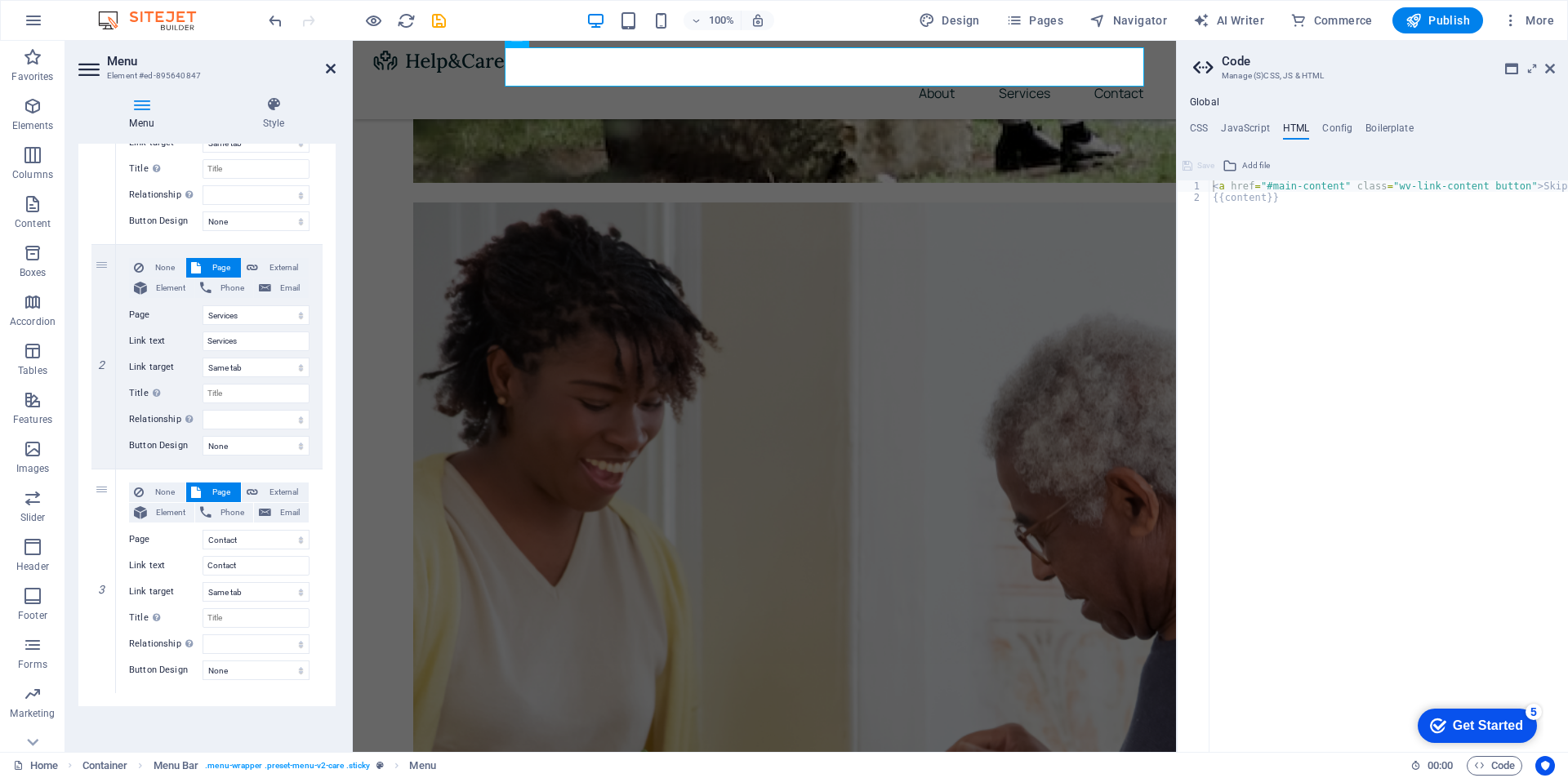
click at [326, 66] on icon at bounding box center [330, 68] width 10 height 13
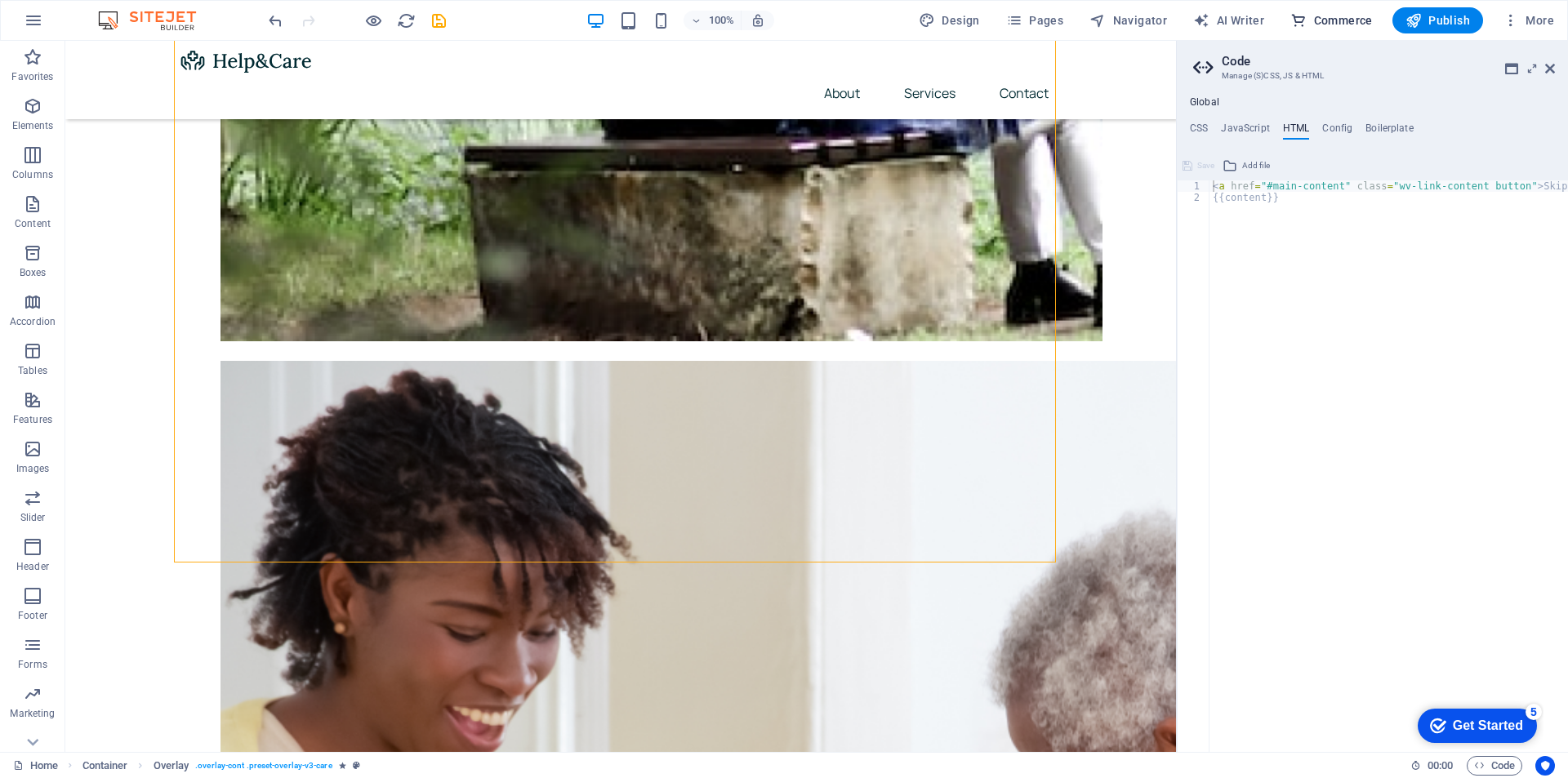
click at [1341, 22] on span "Commerce" at bounding box center [1331, 20] width 82 height 17
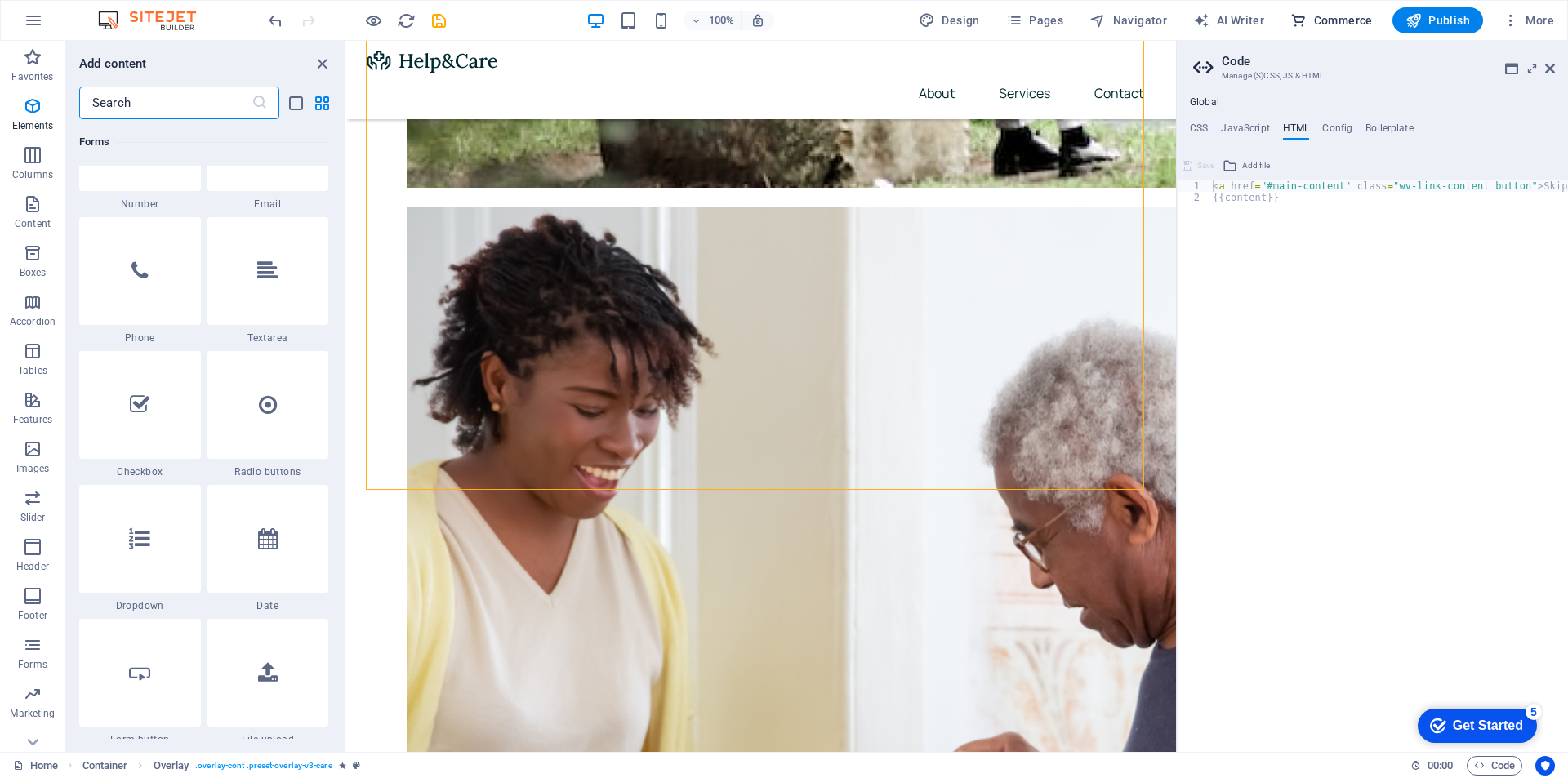
scroll to position [15730, 0]
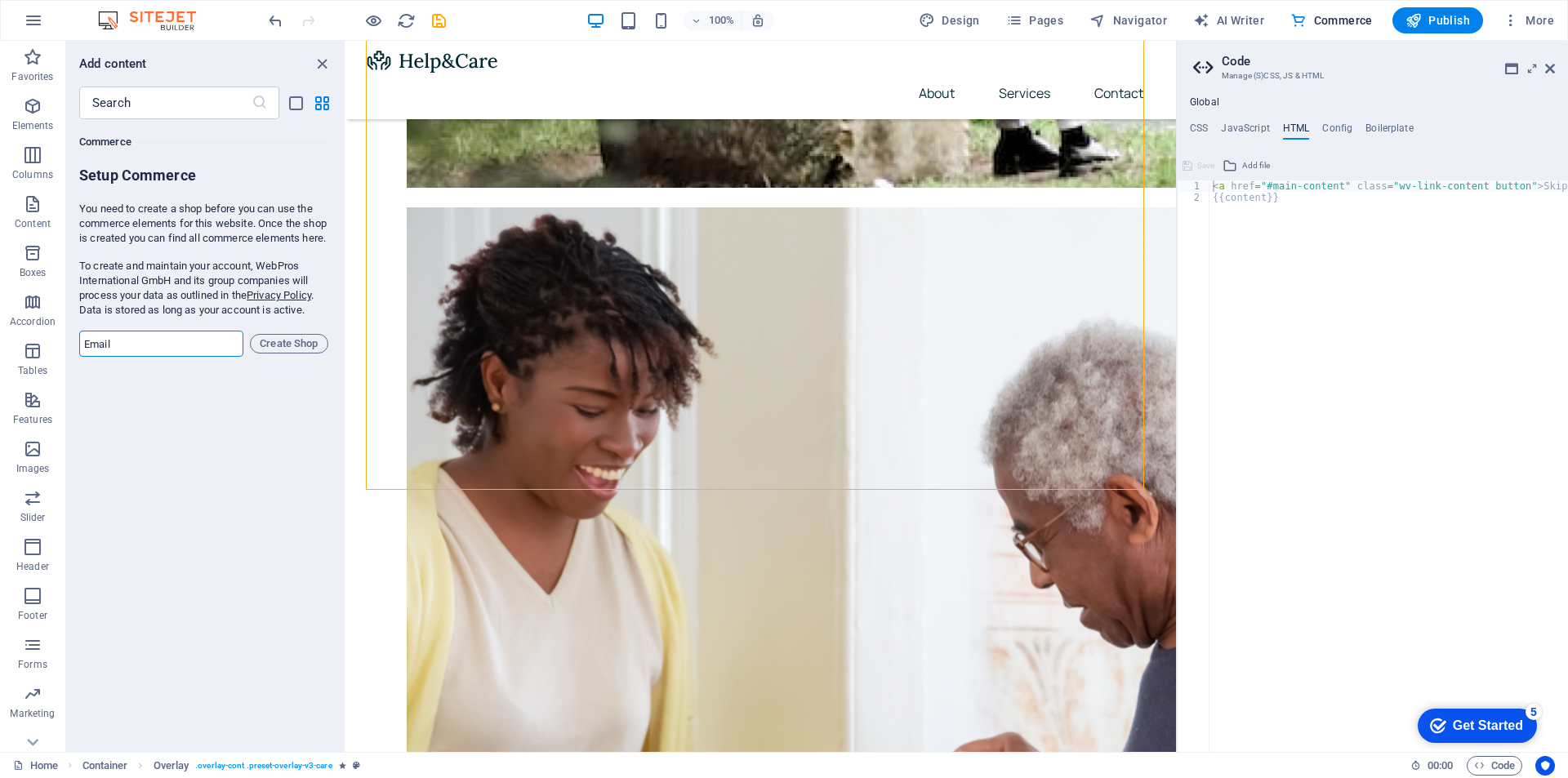
click at [166, 354] on input "email" at bounding box center [161, 344] width 164 height 26
click at [151, 357] on input "email" at bounding box center [161, 344] width 164 height 26
click at [148, 357] on input "[EMAIL_ADDRESS][DOMAIN_NAME]" at bounding box center [161, 344] width 164 height 26
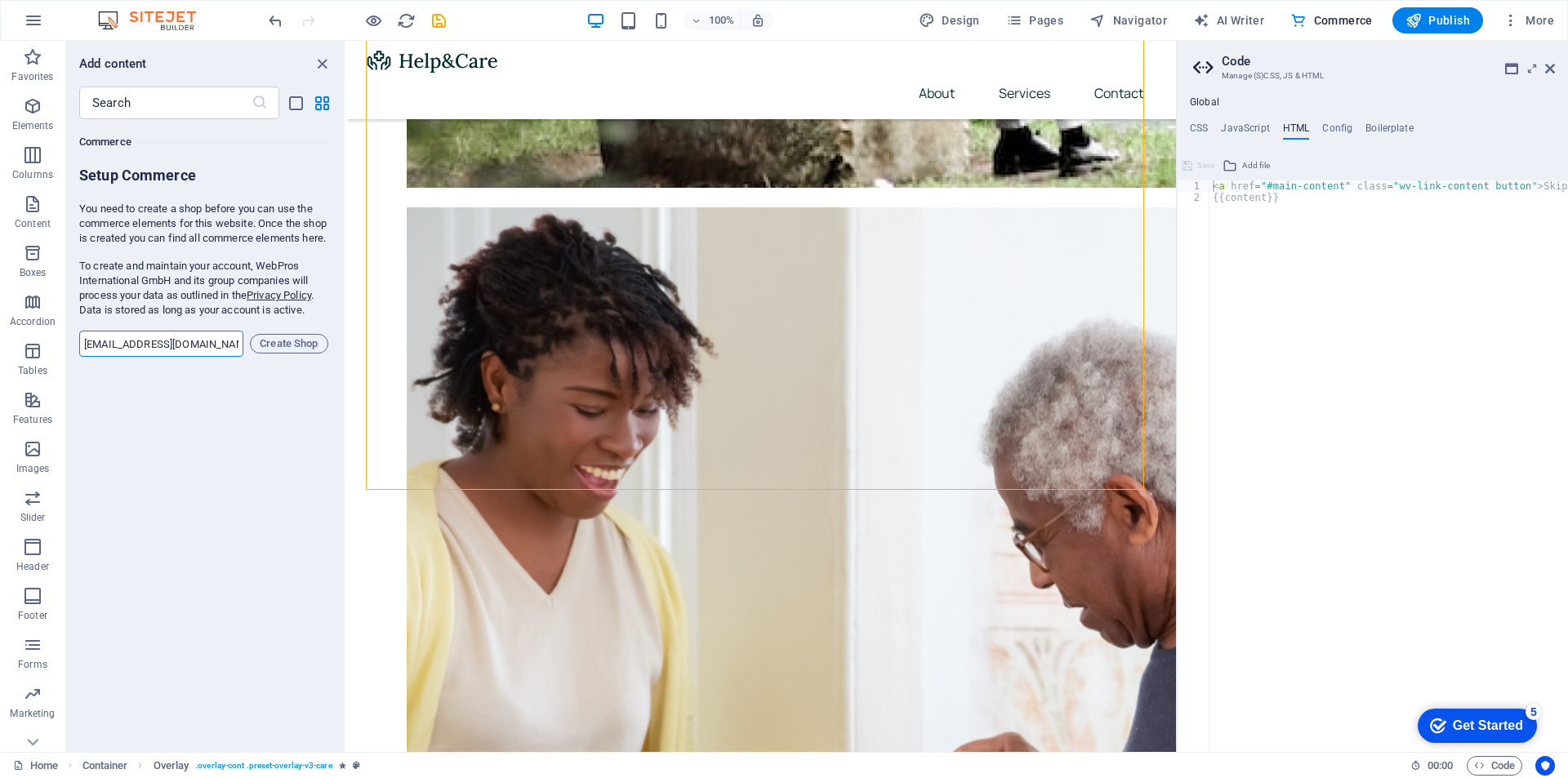
click at [148, 357] on input "[EMAIL_ADDRESS][DOMAIN_NAME]" at bounding box center [161, 344] width 164 height 26
type input "[EMAIL_ADDRESS][DOMAIN_NAME]"
click at [279, 353] on span "Create Shop" at bounding box center [289, 343] width 64 height 19
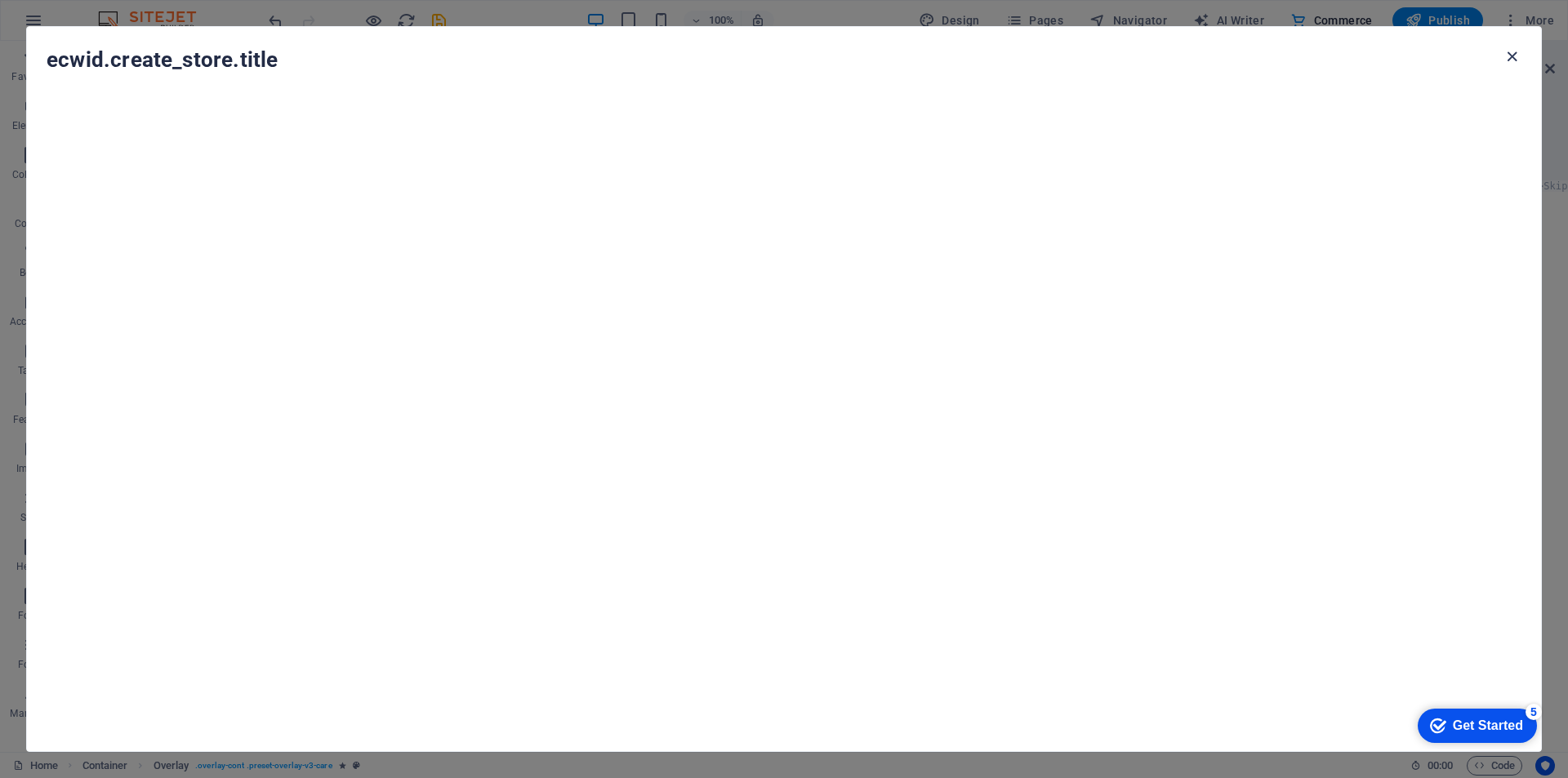
click at [1508, 57] on icon "button" at bounding box center [1512, 56] width 18 height 18
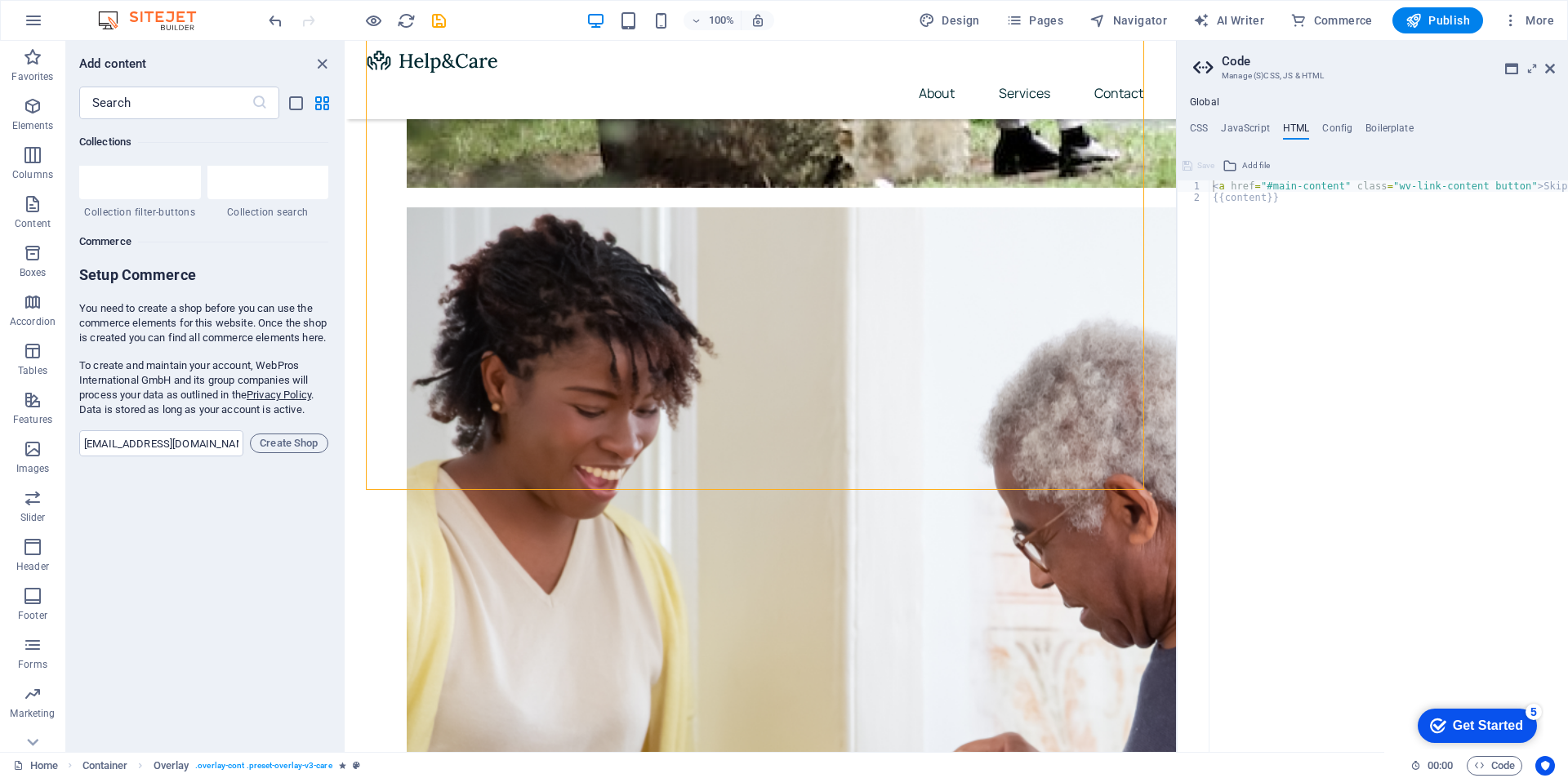
scroll to position [15484, 0]
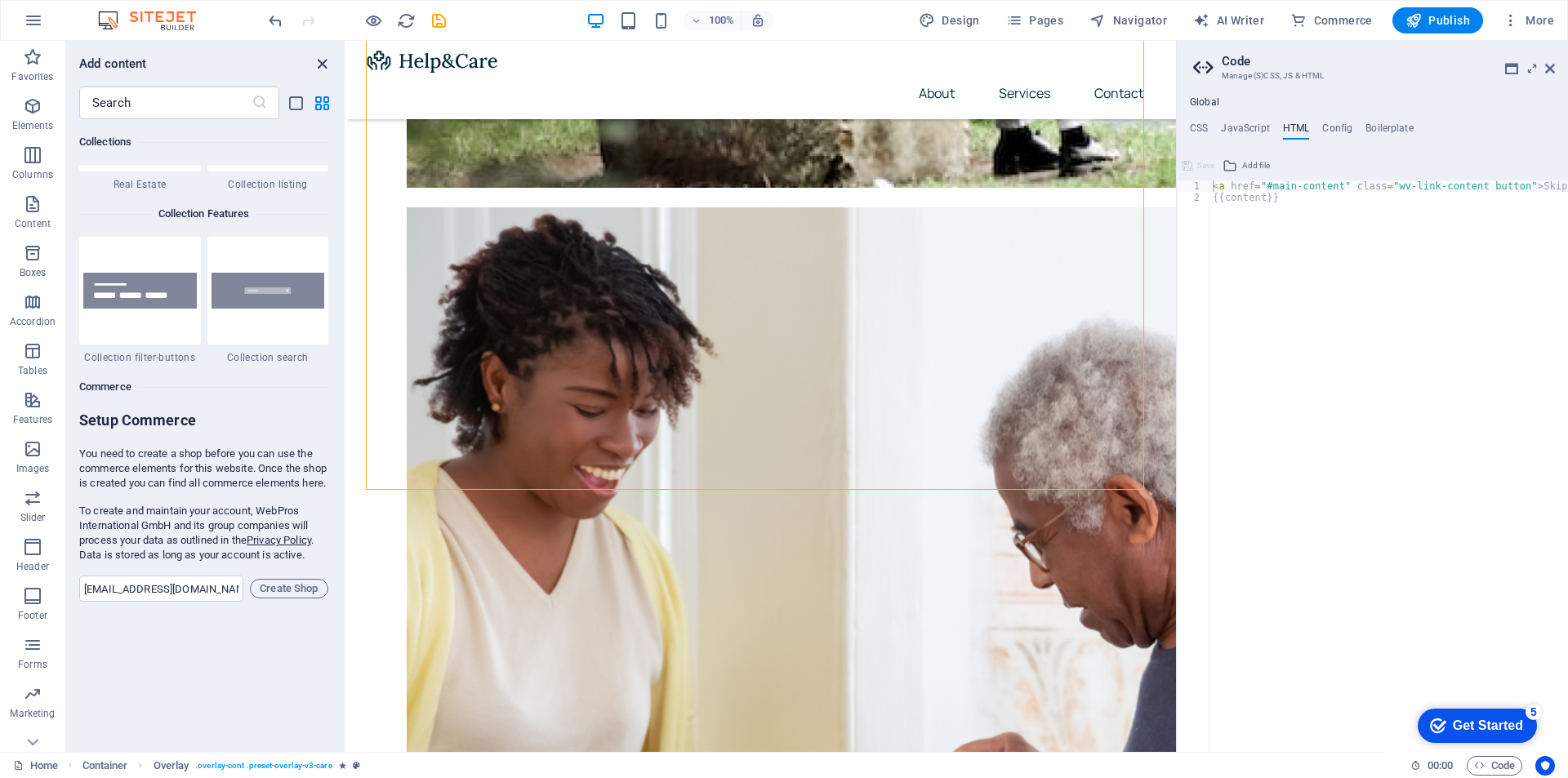
click at [323, 61] on icon "close panel" at bounding box center [322, 64] width 18 height 18
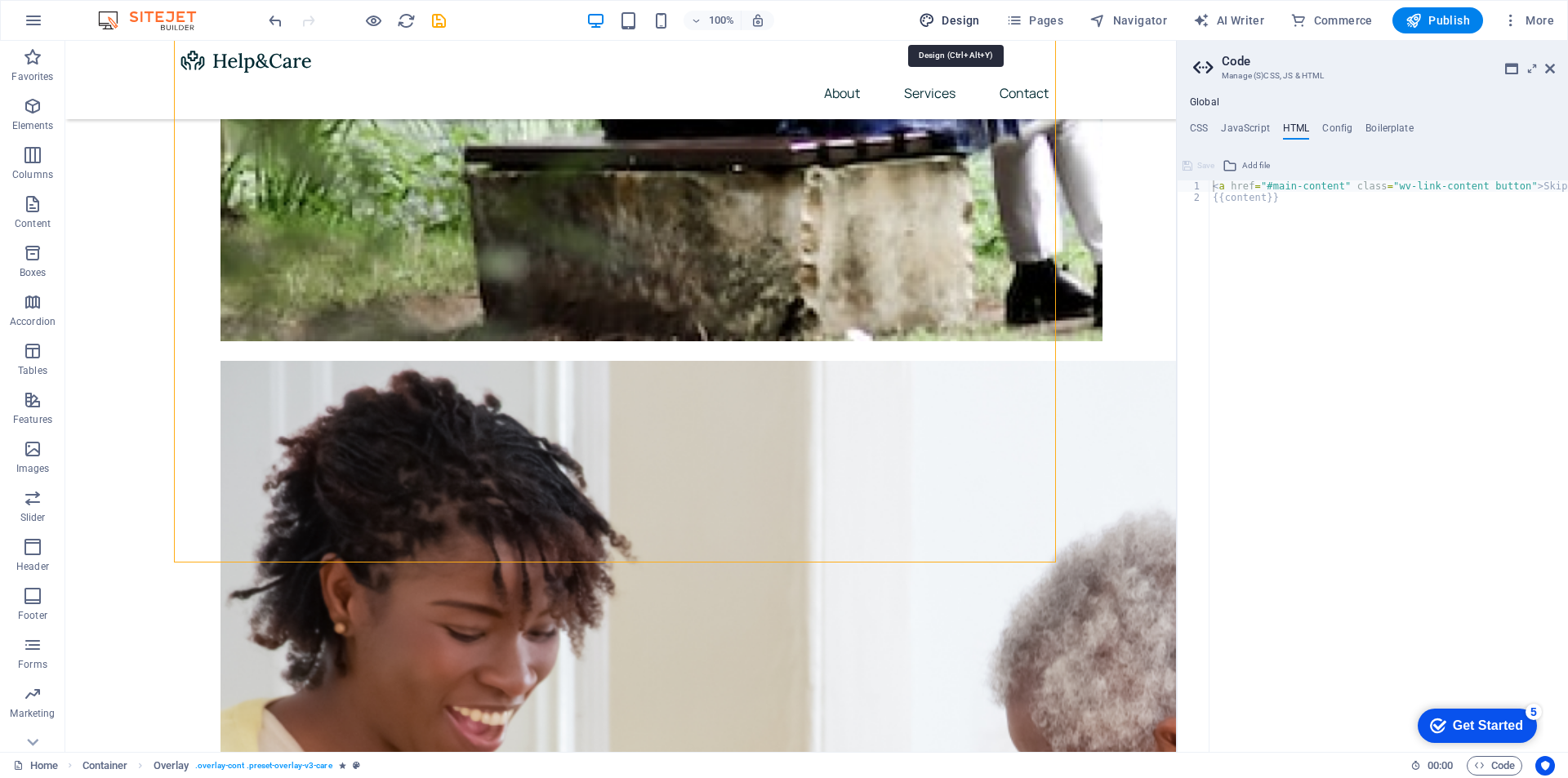
click at [966, 18] on span "Design" at bounding box center [949, 20] width 61 height 17
select select "px"
select select "400"
select select "px"
select select "600"
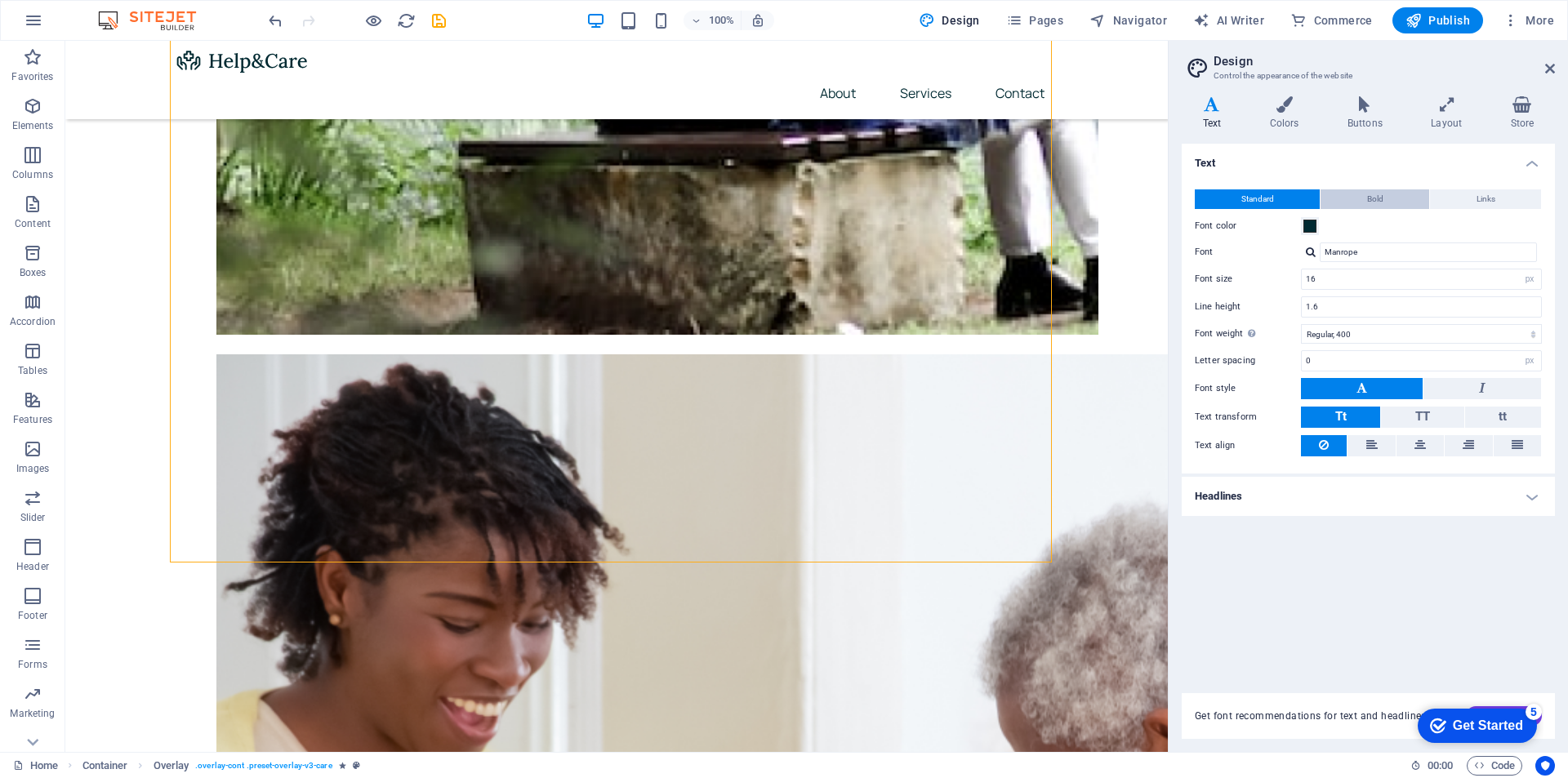
click at [1367, 195] on span "Bold" at bounding box center [1375, 198] width 17 height 19
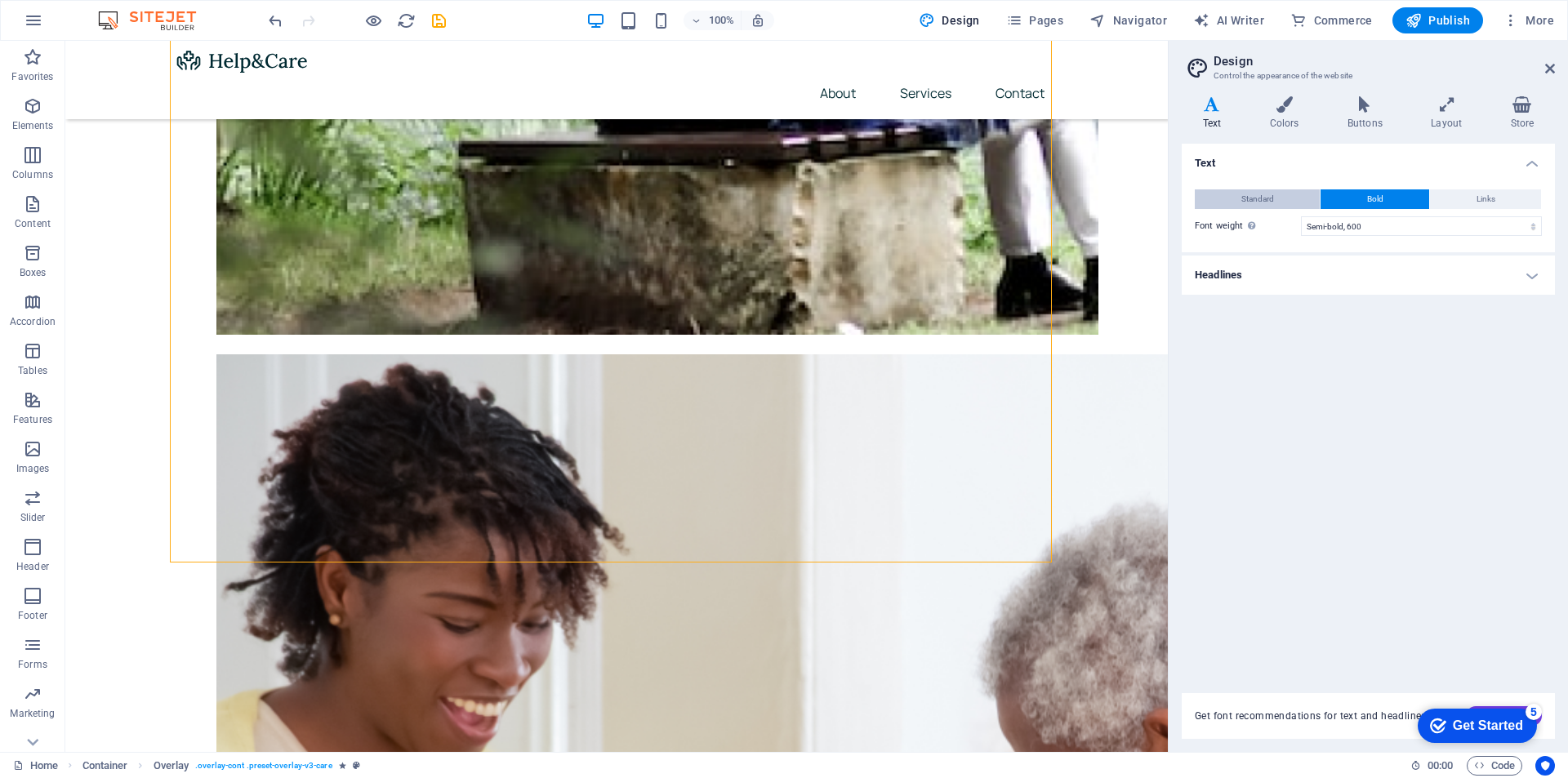
click at [1265, 196] on span "Standard" at bounding box center [1257, 198] width 32 height 19
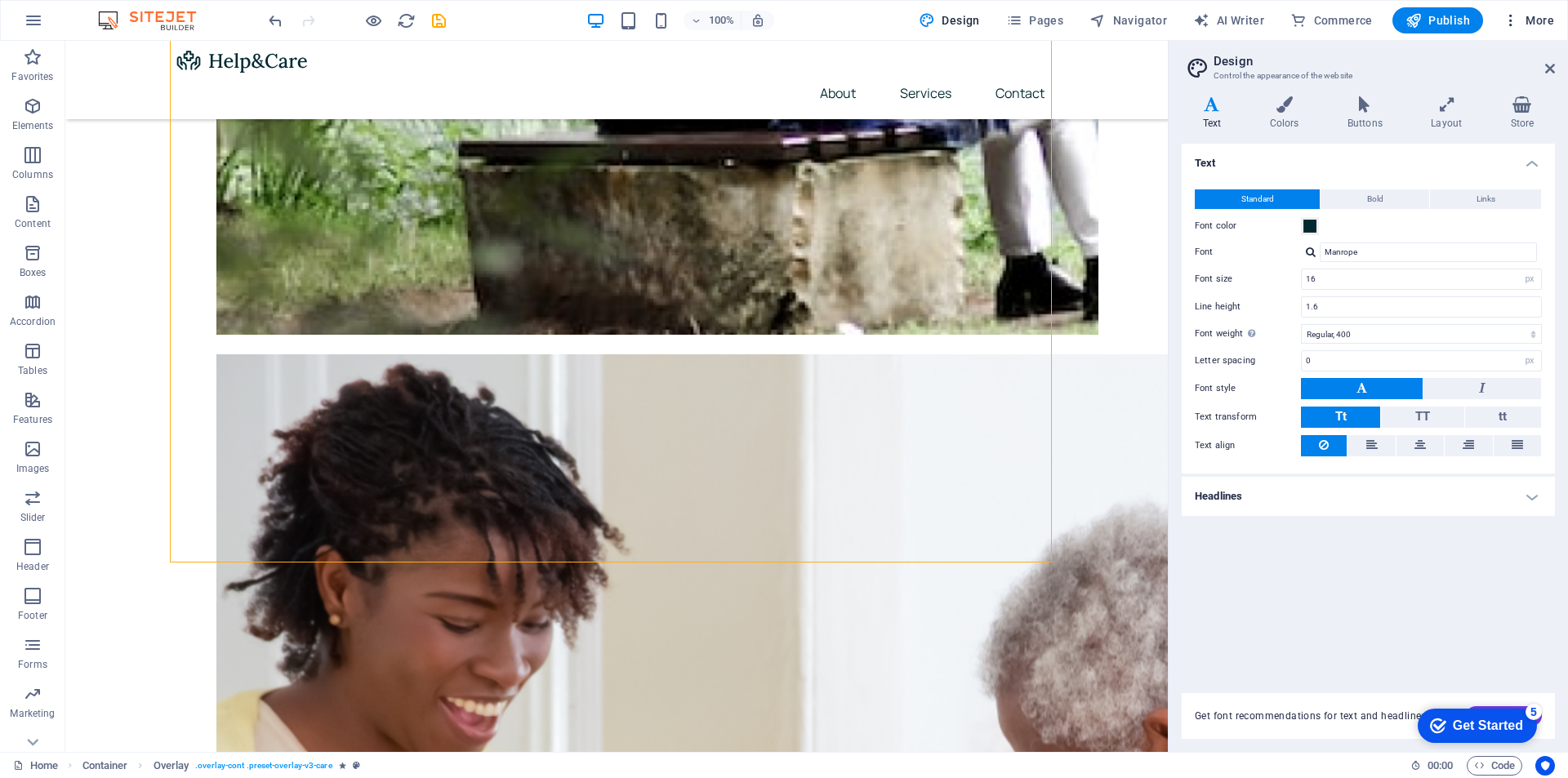
click at [1541, 18] on span "More" at bounding box center [1528, 20] width 52 height 17
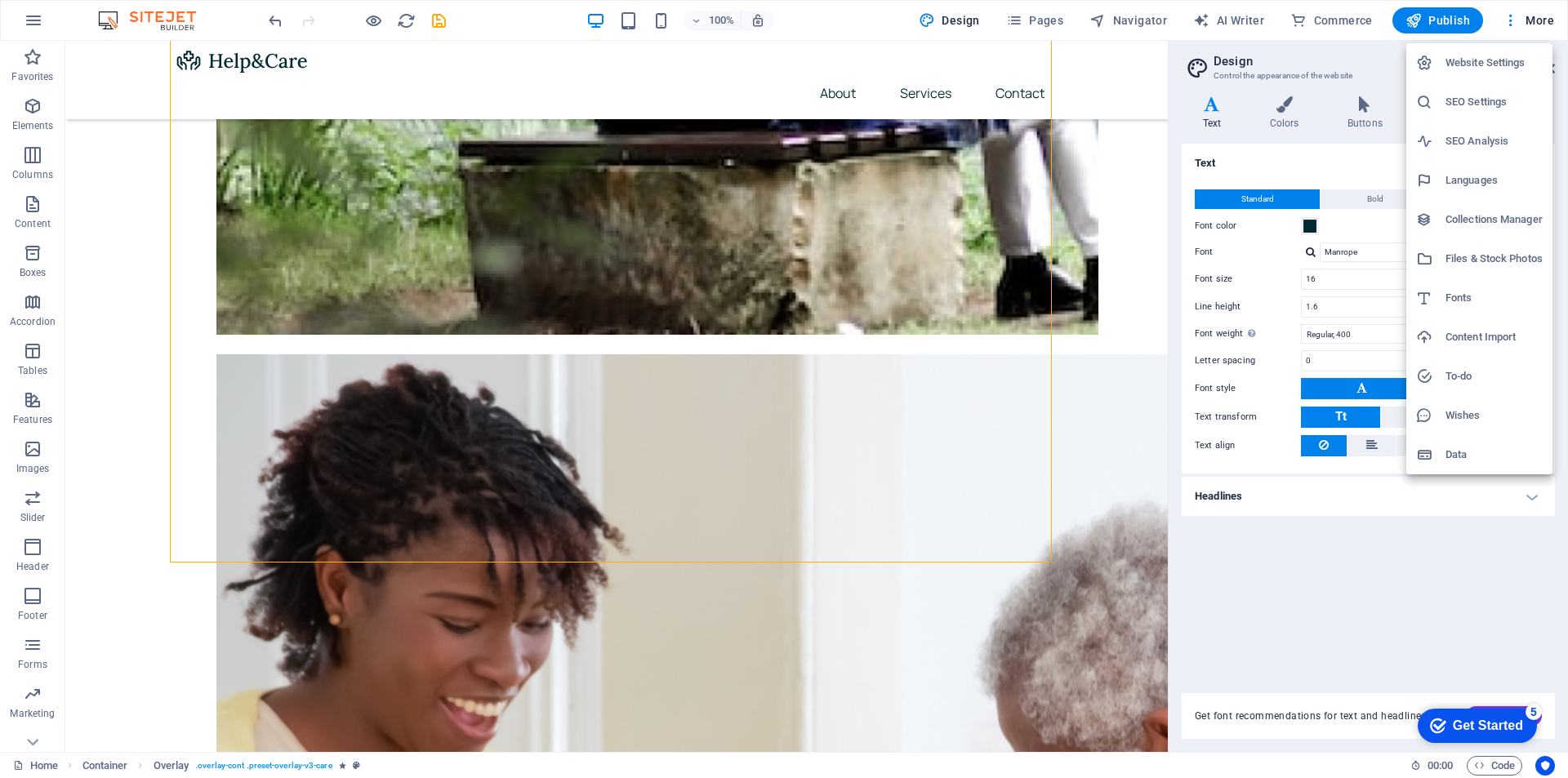
click at [1483, 98] on h6 "SEO Settings" at bounding box center [1493, 101] width 97 height 19
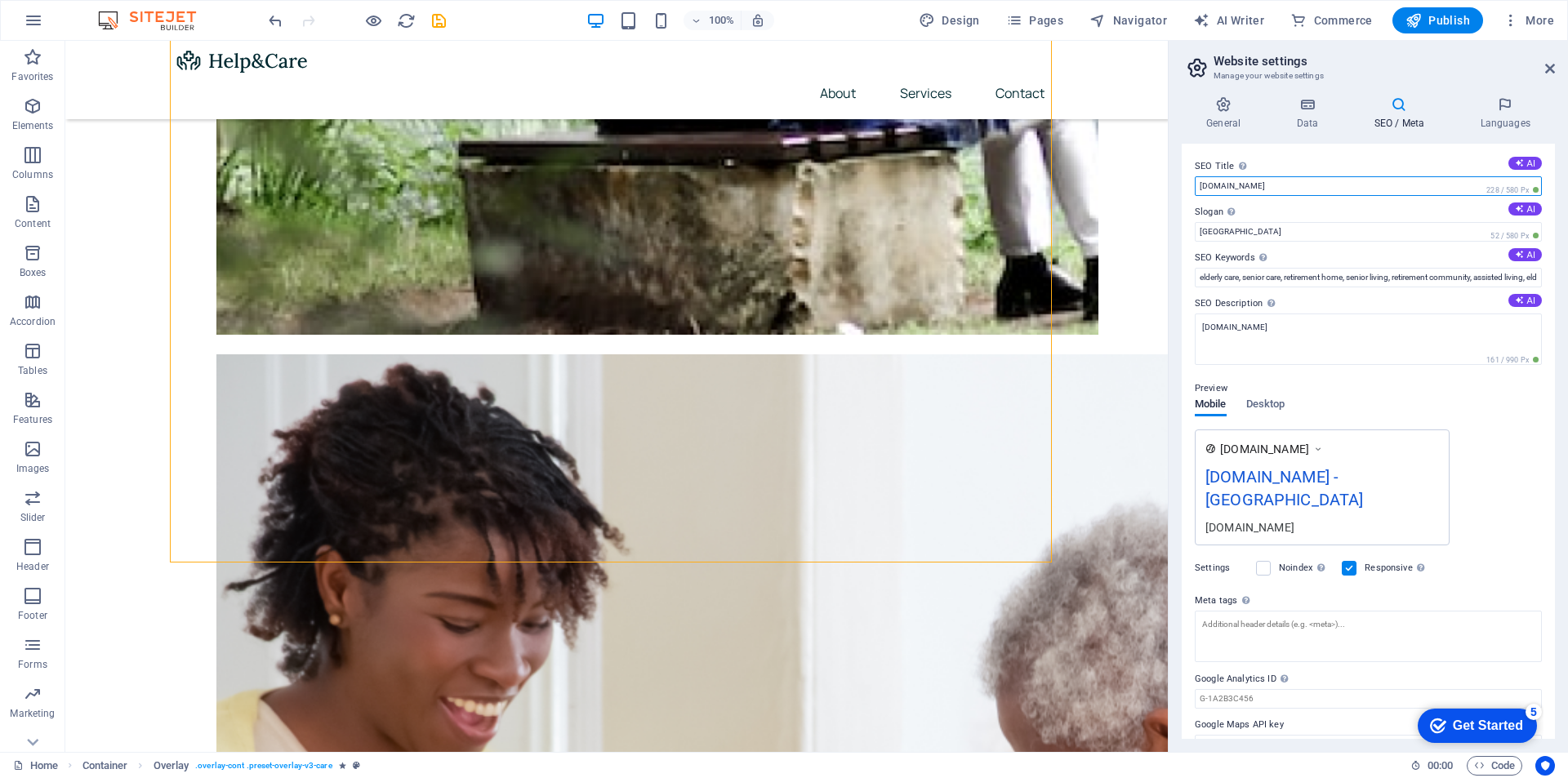
click at [1365, 187] on input "[DOMAIN_NAME]" at bounding box center [1368, 185] width 347 height 19
click at [1273, 231] on input "[GEOGRAPHIC_DATA]" at bounding box center [1368, 231] width 347 height 19
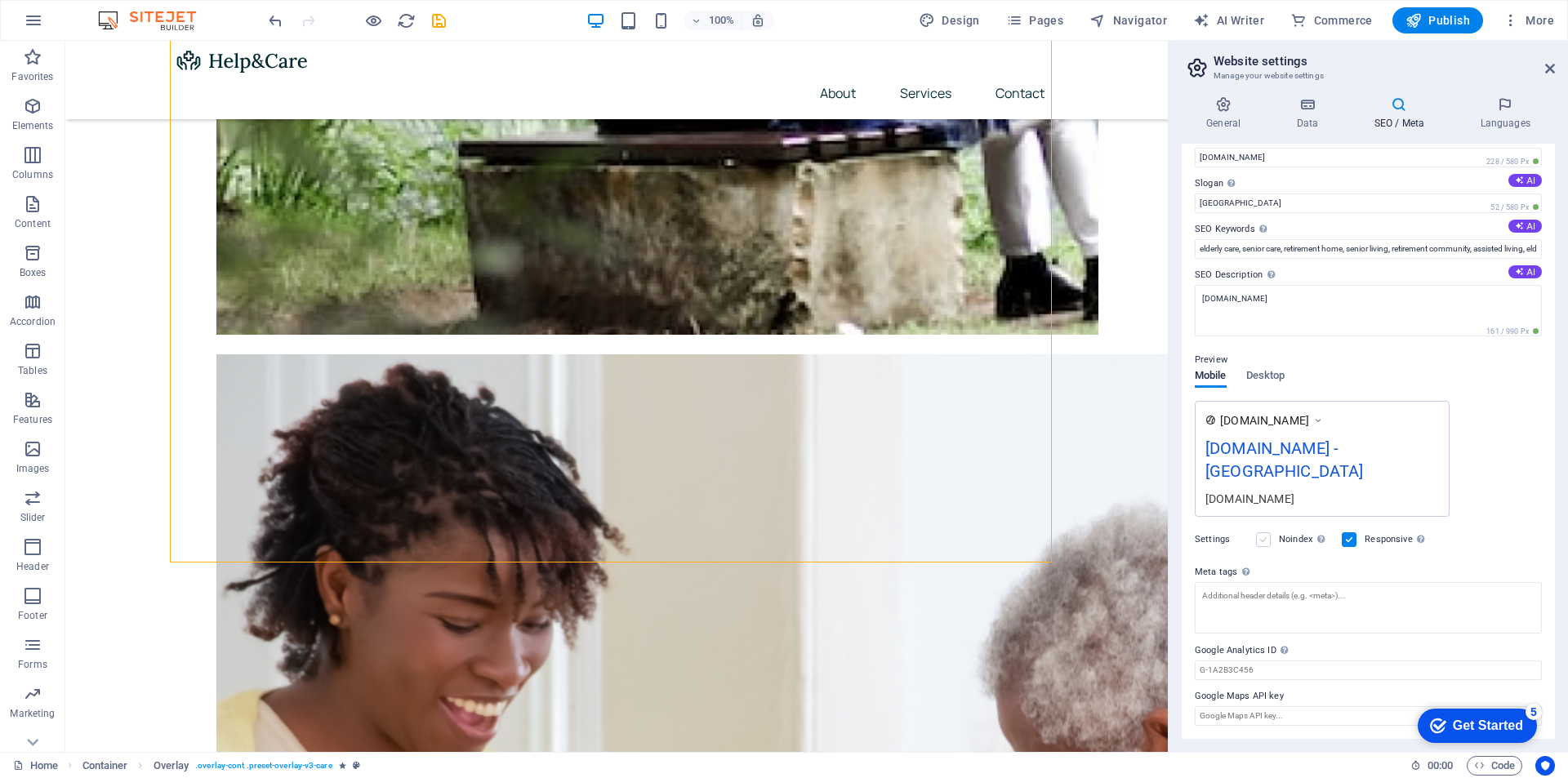
click at [1261, 539] on label at bounding box center [1264, 539] width 15 height 15
click at [0, 0] on input "Noindex Instruct search engines to exclude this website from search results." at bounding box center [0, 0] width 0 height 0
click at [1252, 609] on textarea "Meta tags Enter HTML code here that will be placed inside the tags of your webs…" at bounding box center [1368, 613] width 347 height 64
click at [1440, 19] on span "Publish" at bounding box center [1438, 20] width 65 height 17
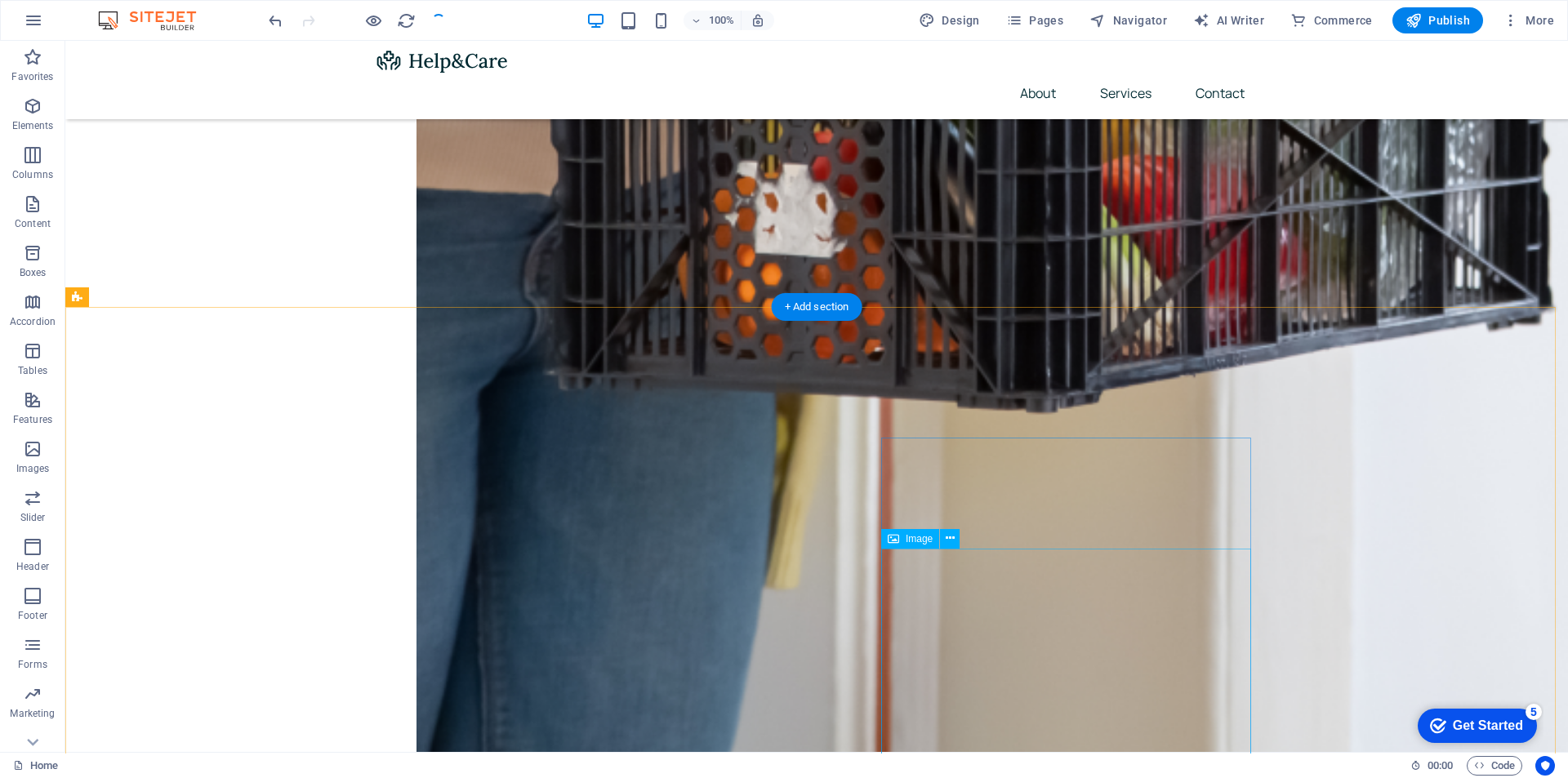
scroll to position [3346, 0]
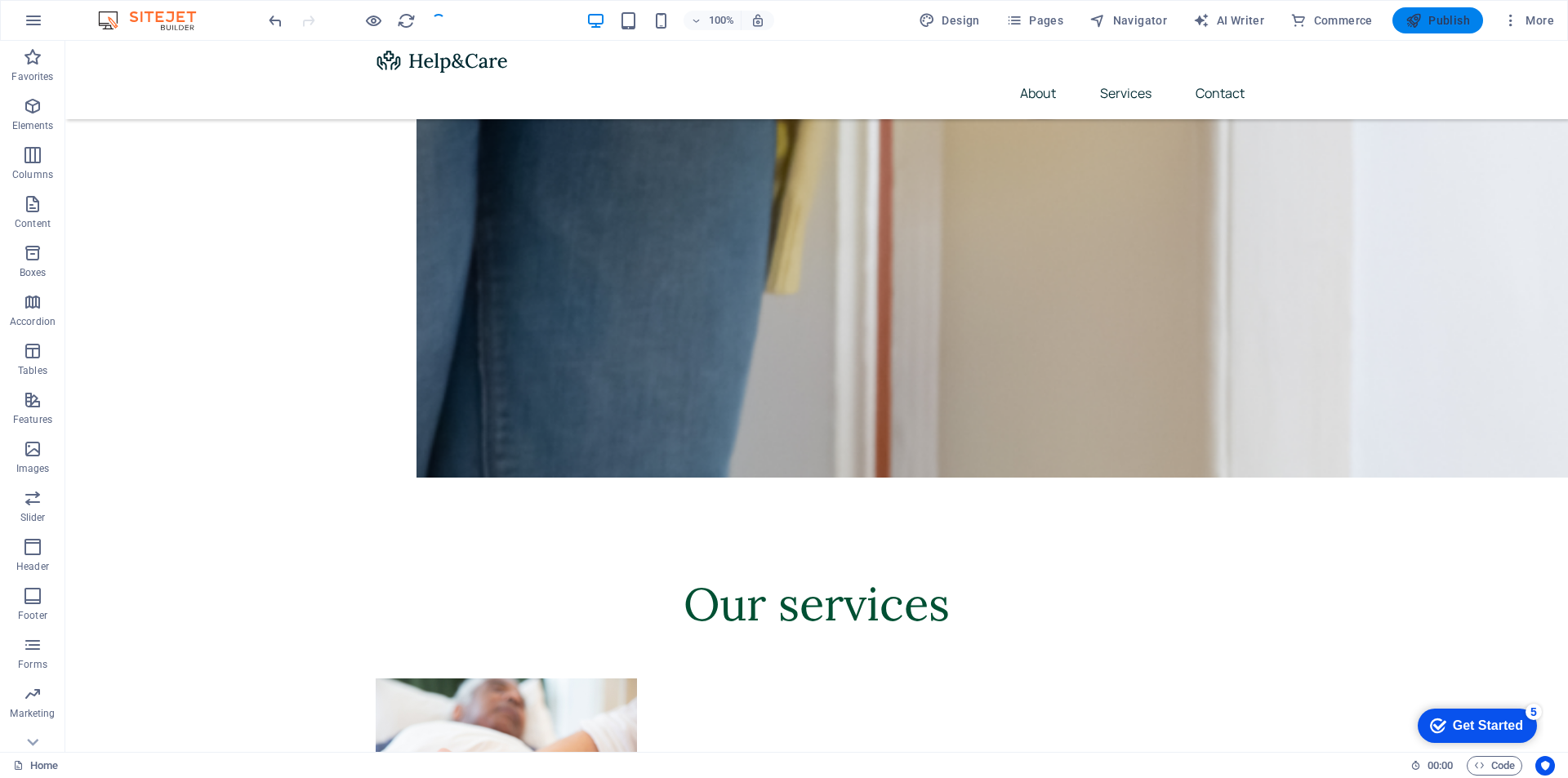
click at [1433, 24] on span "Publish" at bounding box center [1438, 20] width 65 height 17
